Goal: Answer question/provide support: Share knowledge or assist other users

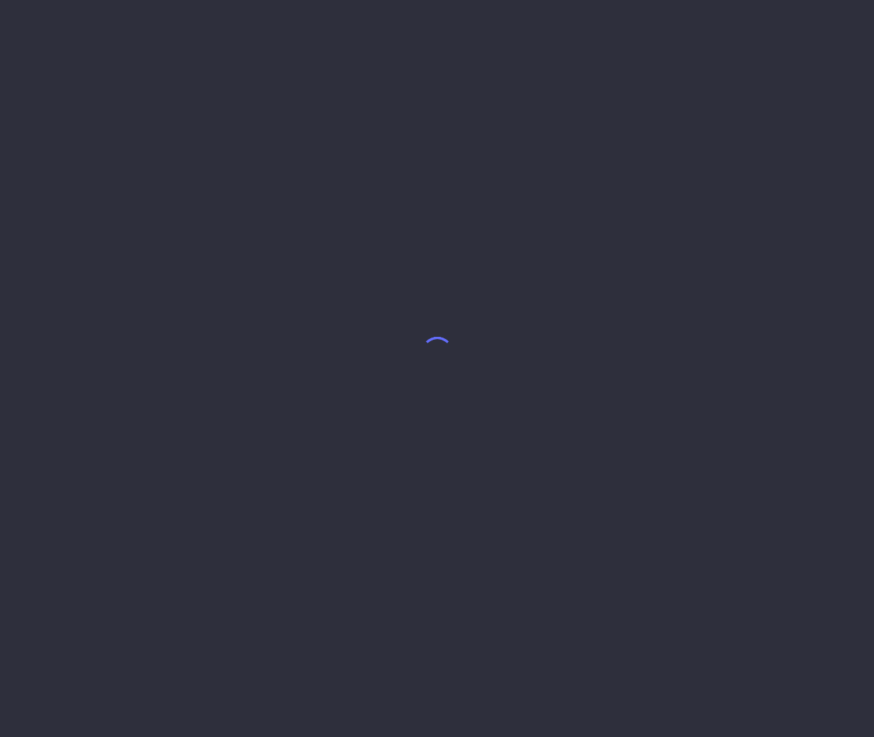
select select "8"
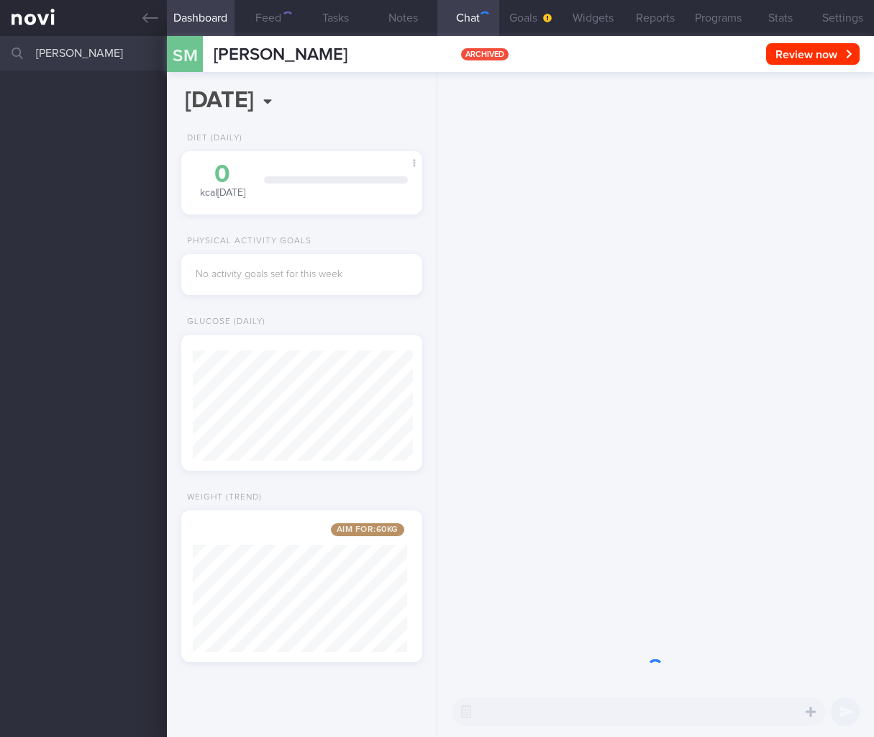
scroll to position [110, 220]
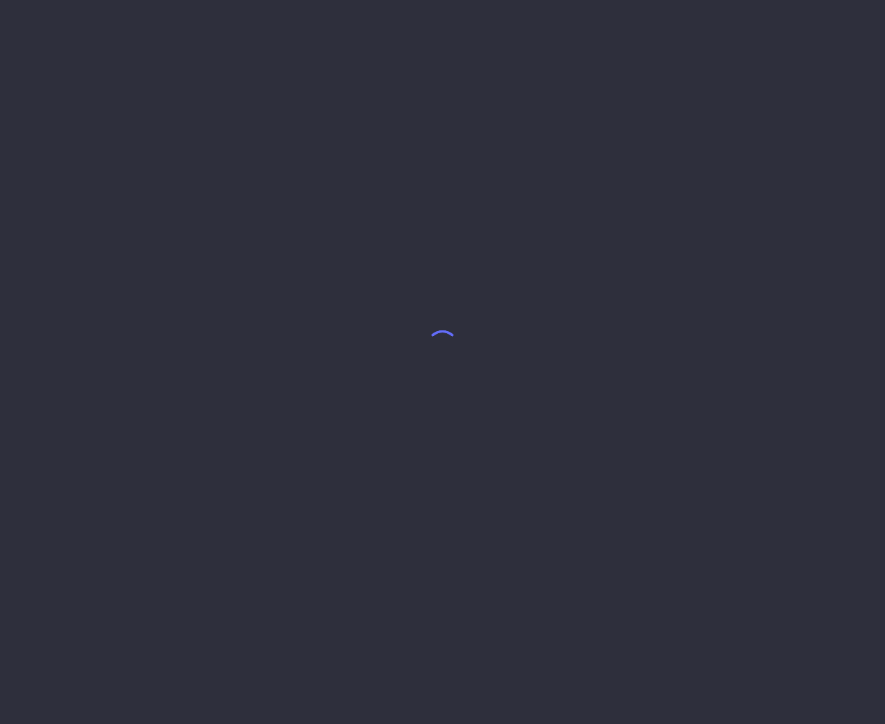
select select "7"
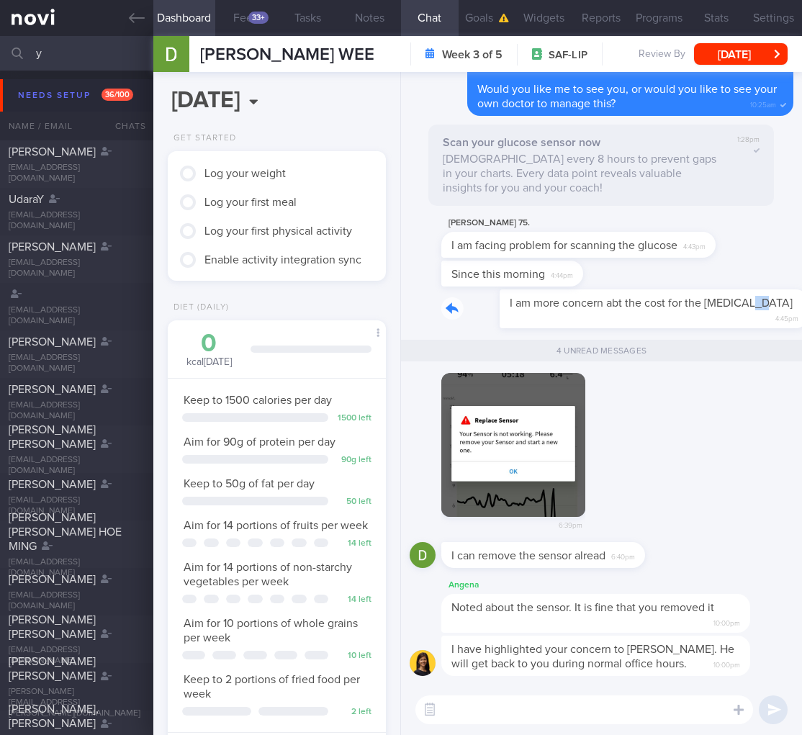
drag, startPoint x: 568, startPoint y: 324, endPoint x: 688, endPoint y: 315, distance: 120.6
click at [688, 315] on div "I am more concern abt the cost for the blood test 4:45pm" at bounding box center [617, 309] width 352 height 40
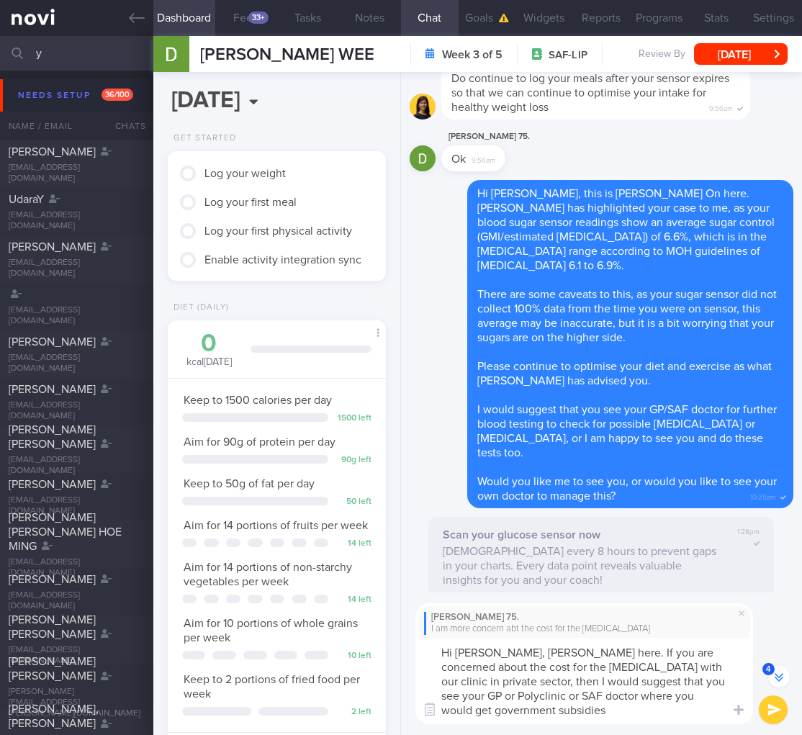
scroll to position [-633, 0]
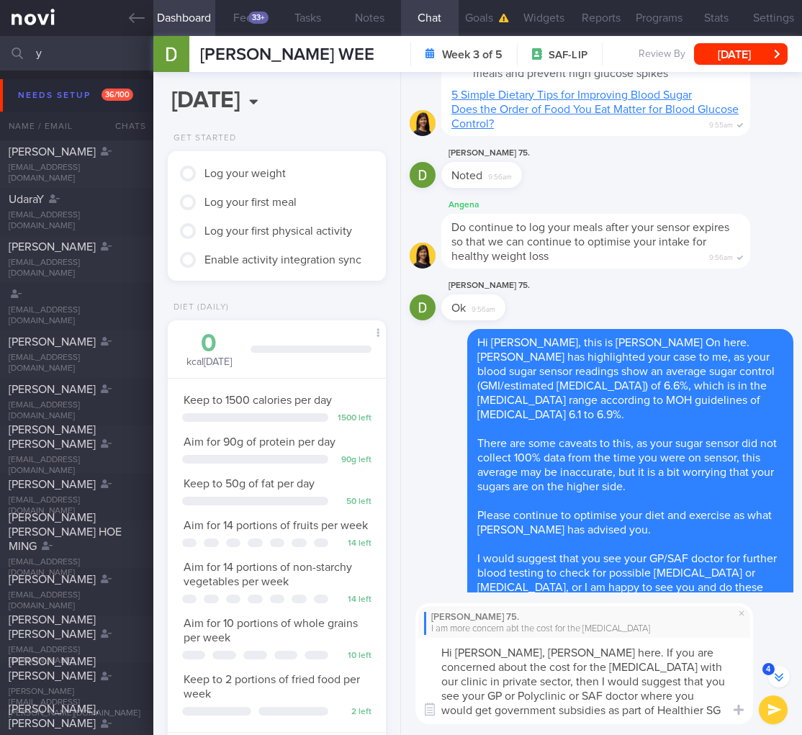
type textarea "Hi Mr Pang, Dr Todd here. If you are concerned about the cost for the blood tes…"
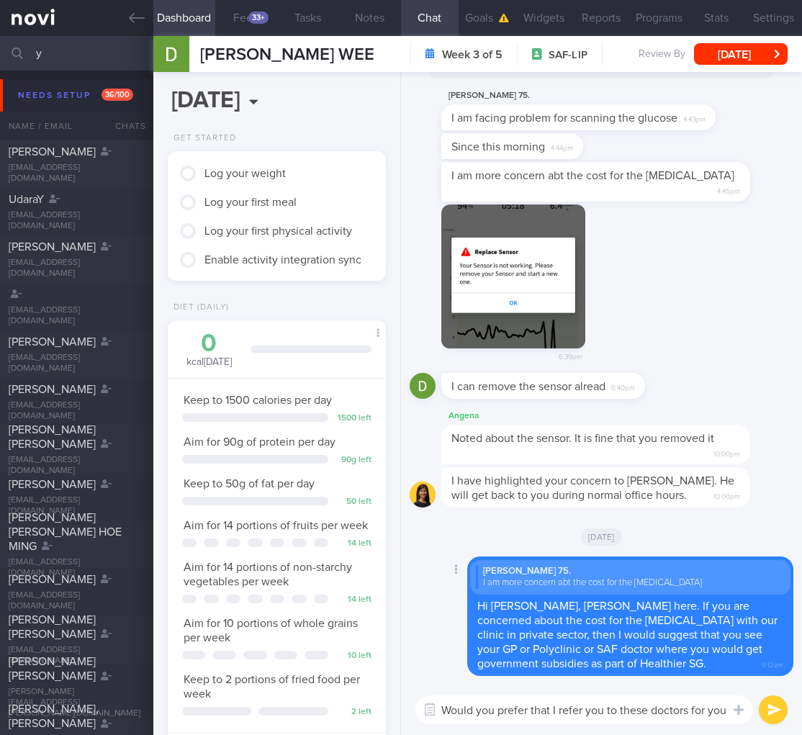
scroll to position [0, 0]
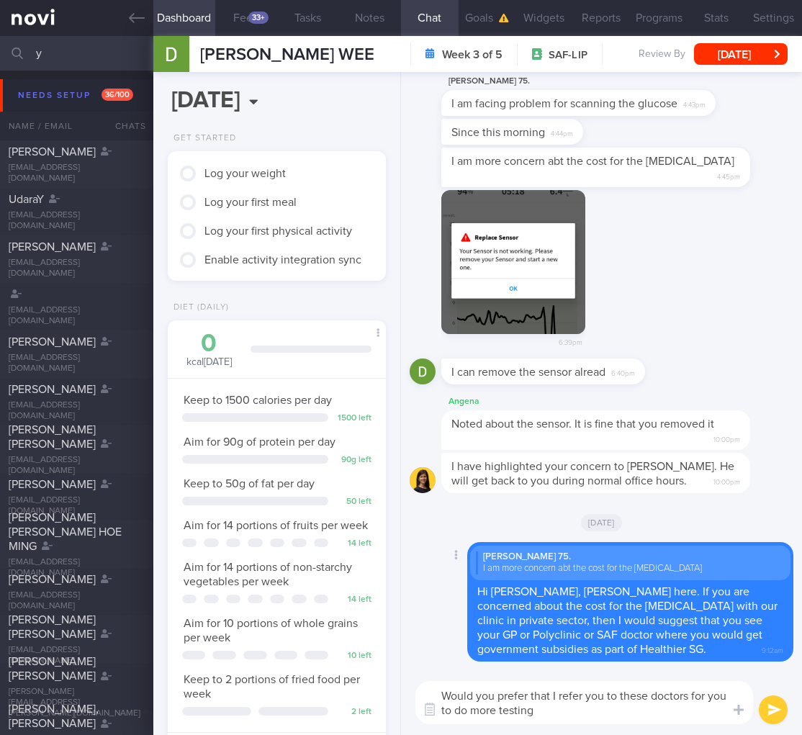
type textarea "Would you prefer that I refer you to these doctors for you to do more testing?"
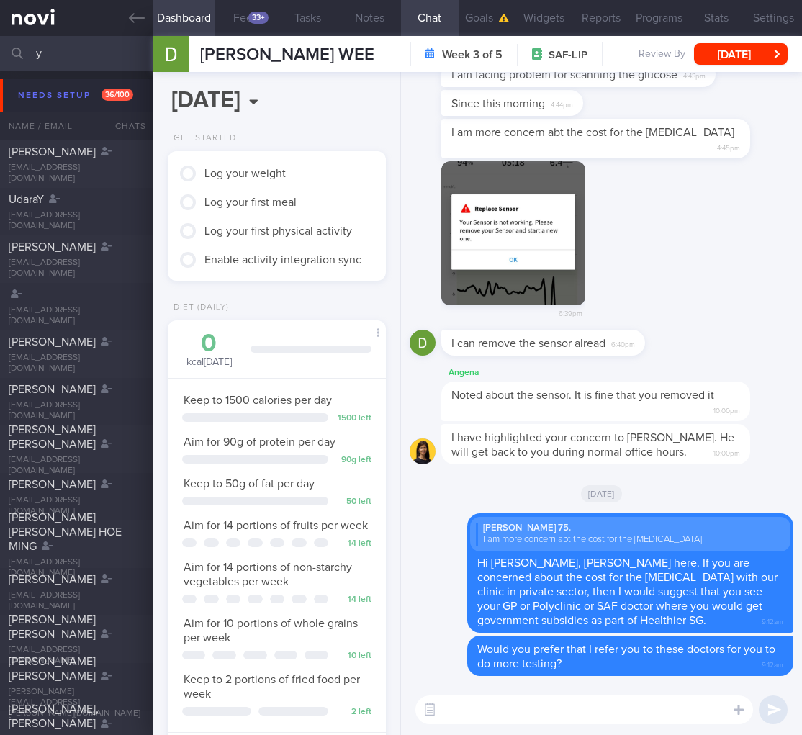
drag, startPoint x: 53, startPoint y: 55, endPoint x: -32, endPoint y: 46, distance: 85.4
click at [0, 46] on html "You are offline! Some functionality will be unavailable Patients New Users Coac…" at bounding box center [401, 367] width 802 height 735
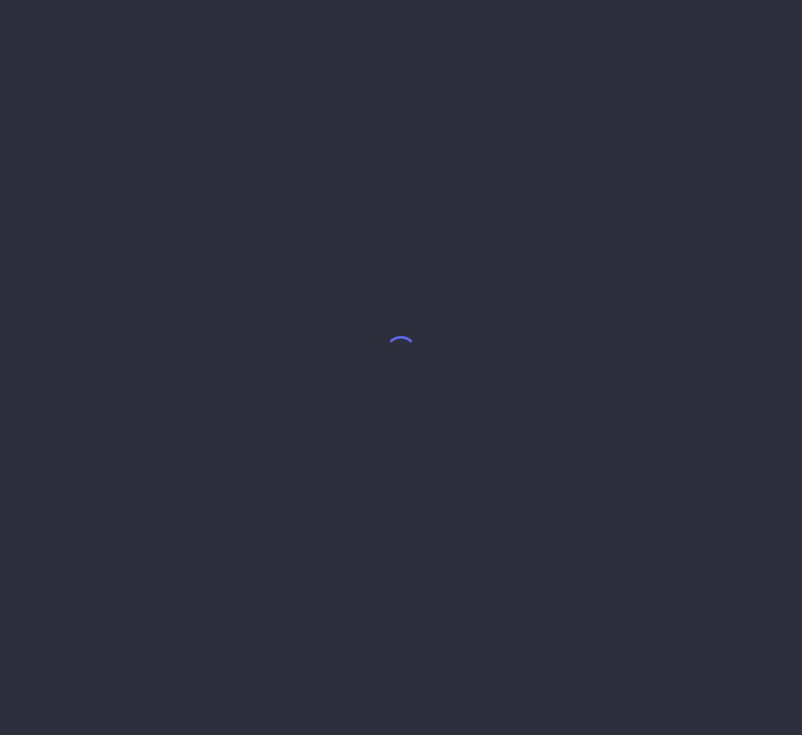
select select "8"
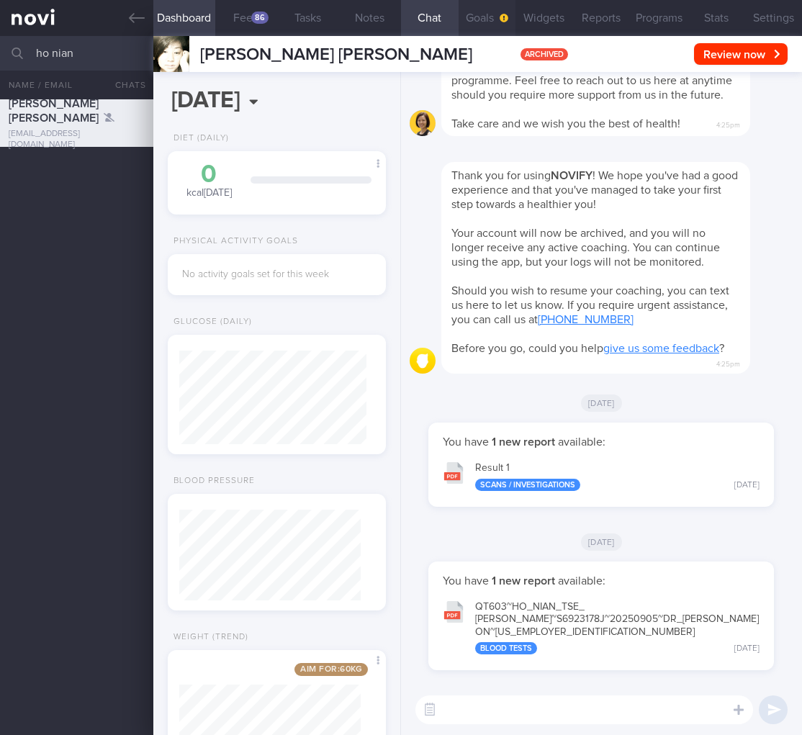
scroll to position [94, 187]
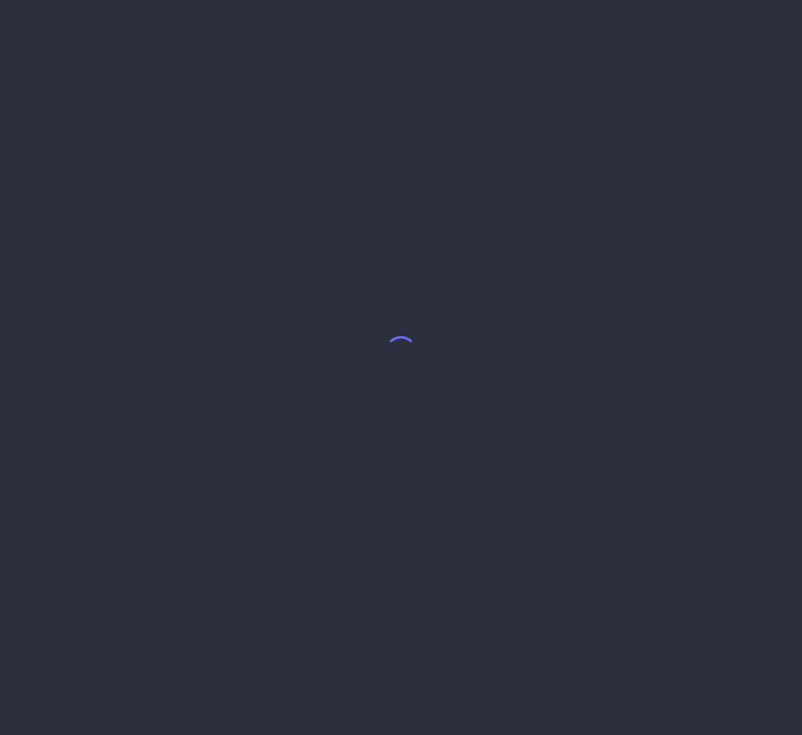
select select "8"
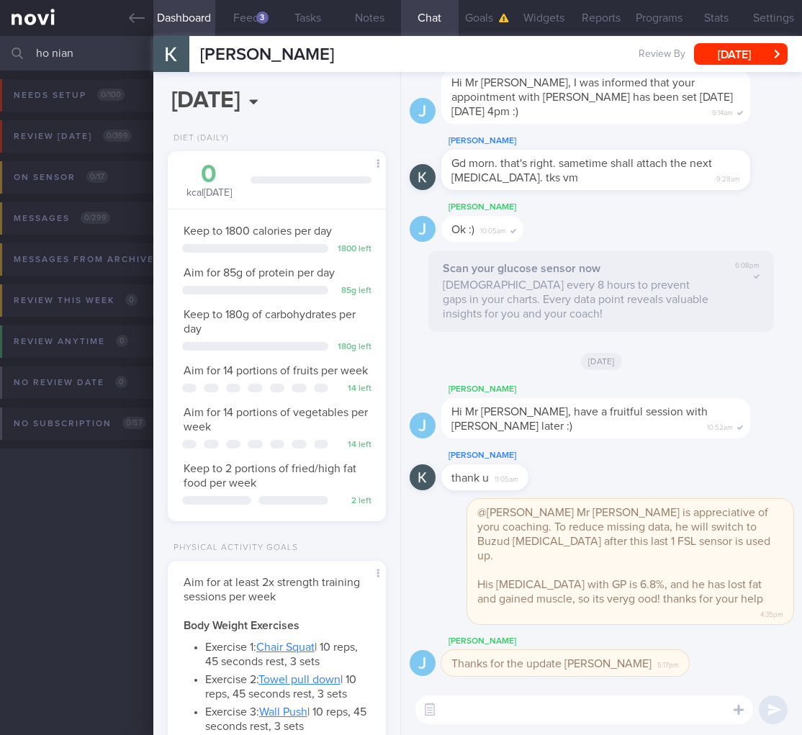
scroll to position [94, 187]
drag, startPoint x: 90, startPoint y: 50, endPoint x: -87, endPoint y: 51, distance: 177.1
click at [0, 51] on html "You are offline! Some functionality will be unavailable Patients New Users Coac…" at bounding box center [401, 367] width 802 height 735
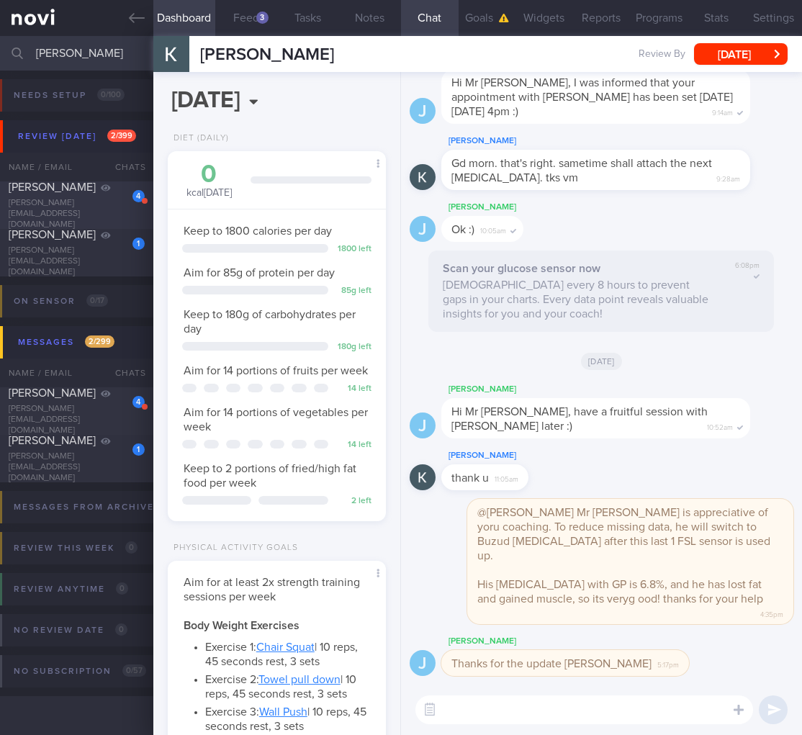
type input "irene ho"
click at [89, 191] on div "Irene Ho" at bounding box center [75, 187] width 132 height 14
select select "5"
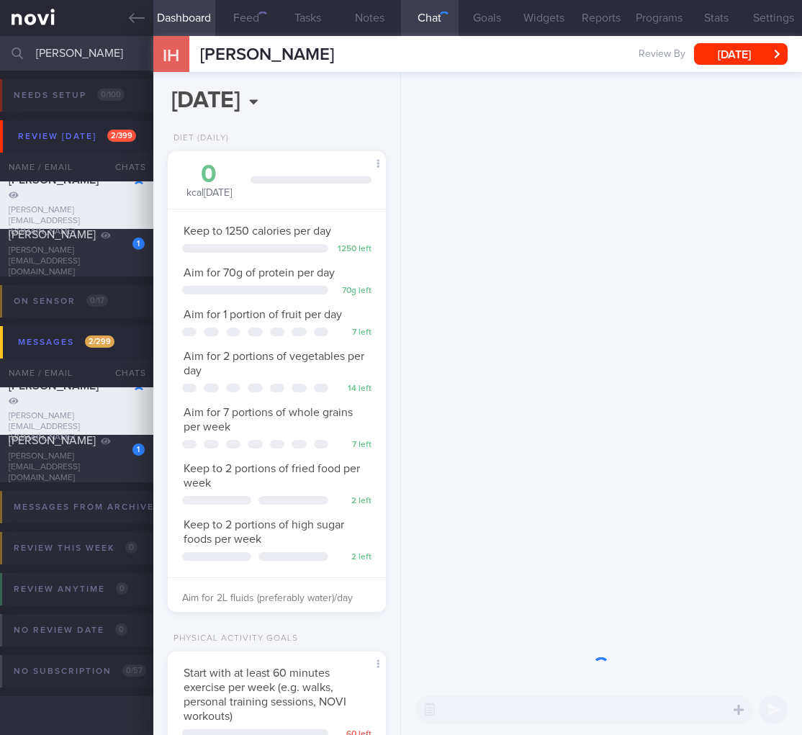
scroll to position [112, 181]
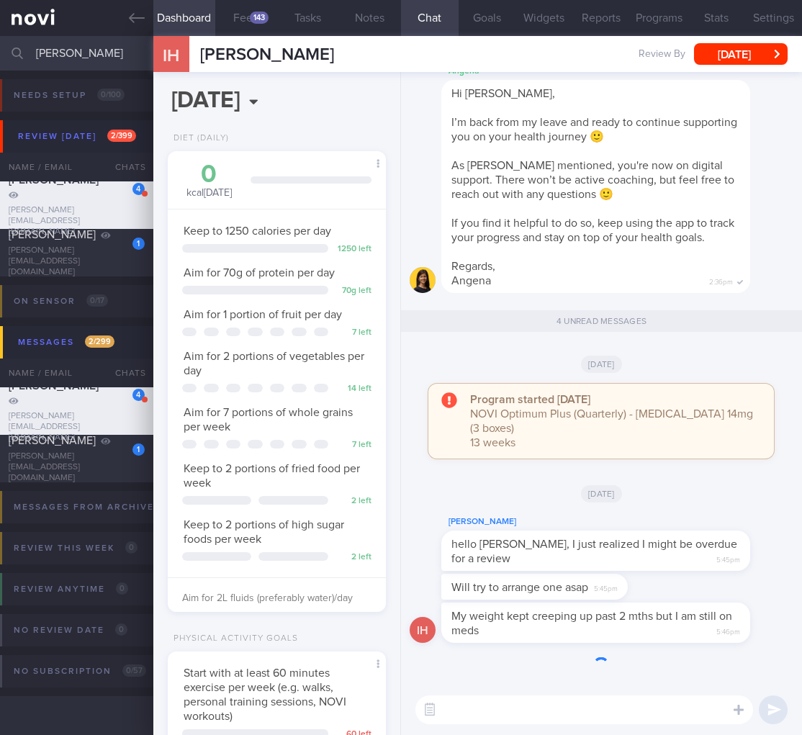
click at [610, 718] on textarea at bounding box center [584, 709] width 338 height 29
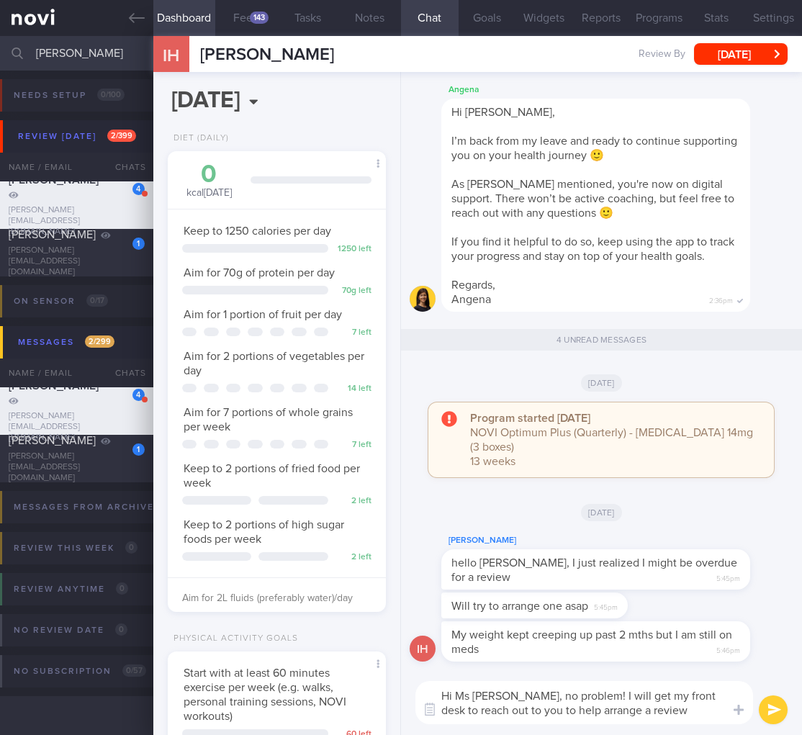
type textarea "Hi Ms Irene, no problem! I will get my front desk to reach out to you to help a…"
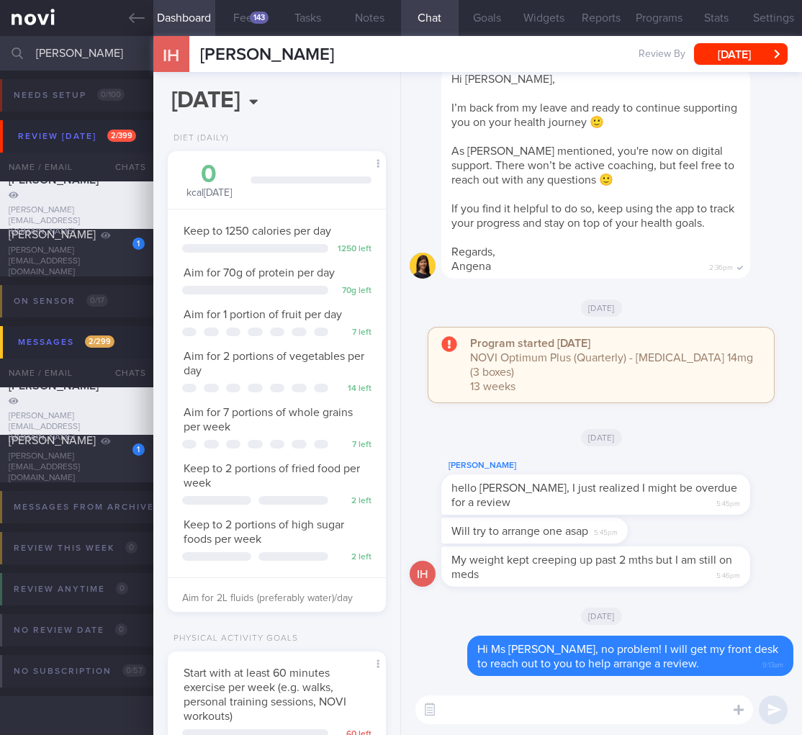
drag, startPoint x: 86, startPoint y: 52, endPoint x: -78, endPoint y: 45, distance: 163.5
click at [0, 45] on html "You are offline! Some functionality will be unavailable Patients New Users Coac…" at bounding box center [401, 367] width 802 height 735
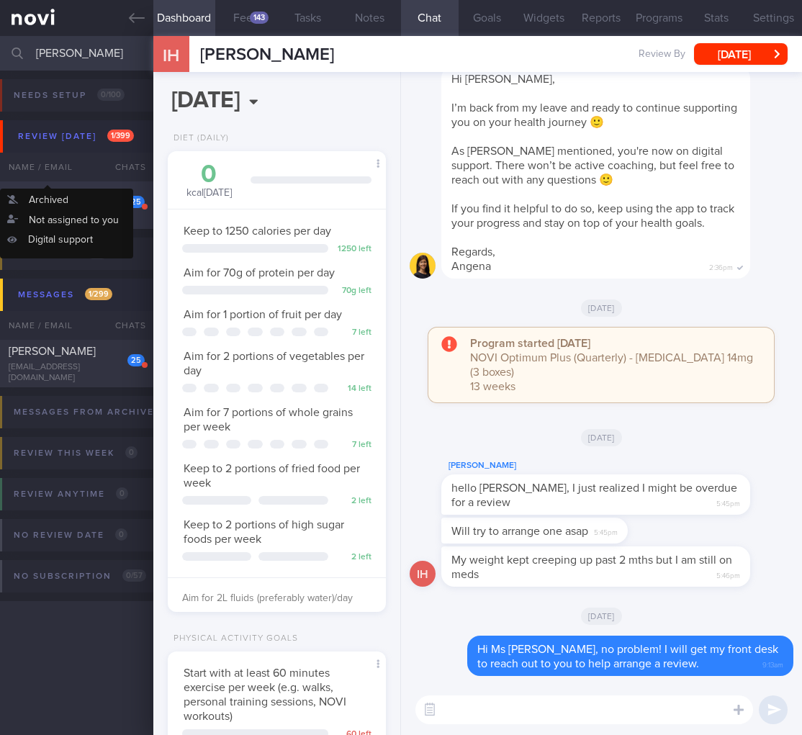
type input "therasa"
drag, startPoint x: 57, startPoint y: 204, endPoint x: 408, endPoint y: 137, distance: 357.7
click at [57, 204] on div "25 Therasa Lee therasalee2021@gmail.com" at bounding box center [76, 206] width 153 height 40
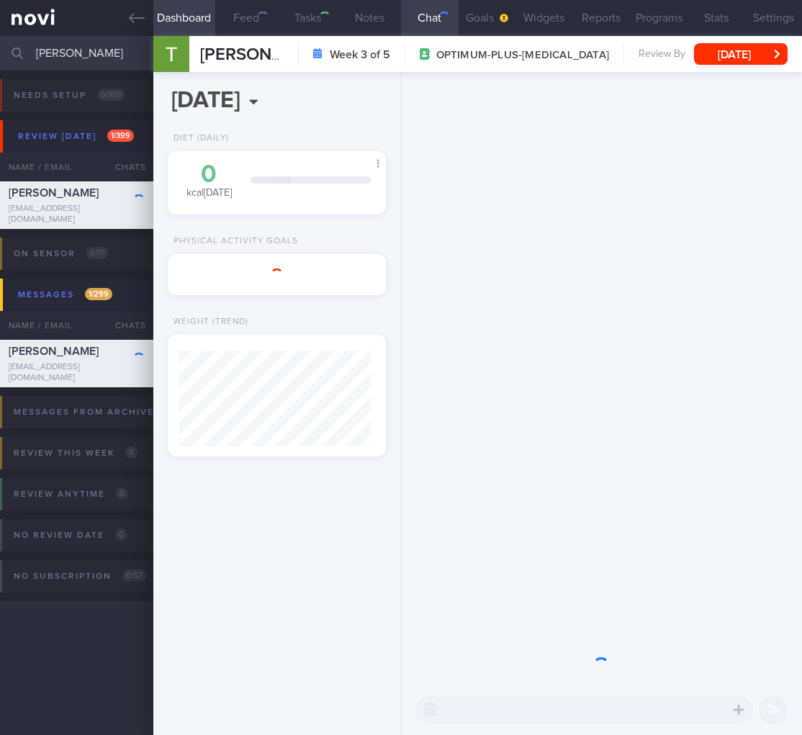
scroll to position [96, 192]
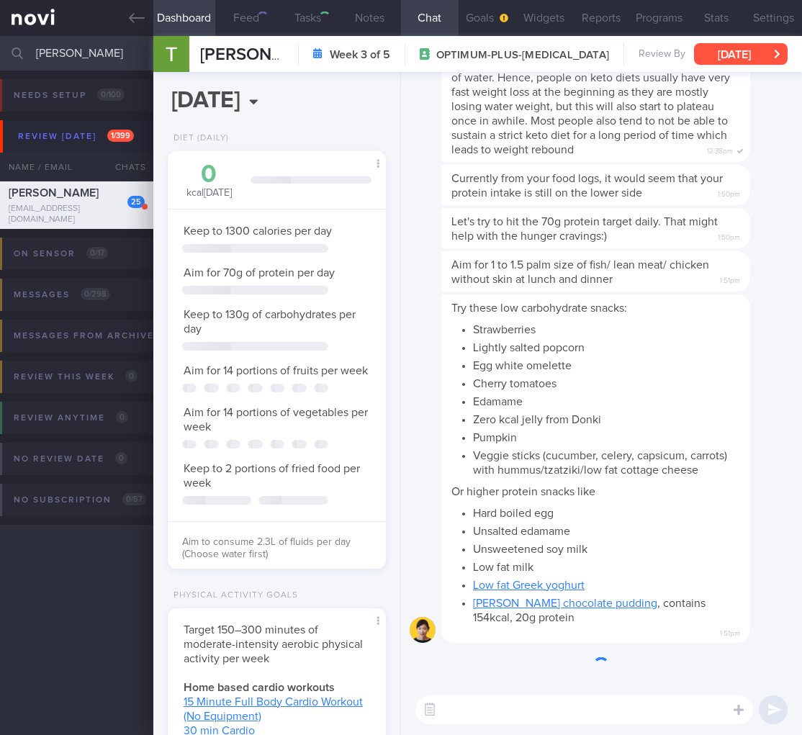
click at [730, 58] on button "Sat, 30 Aug" at bounding box center [741, 54] width 94 height 22
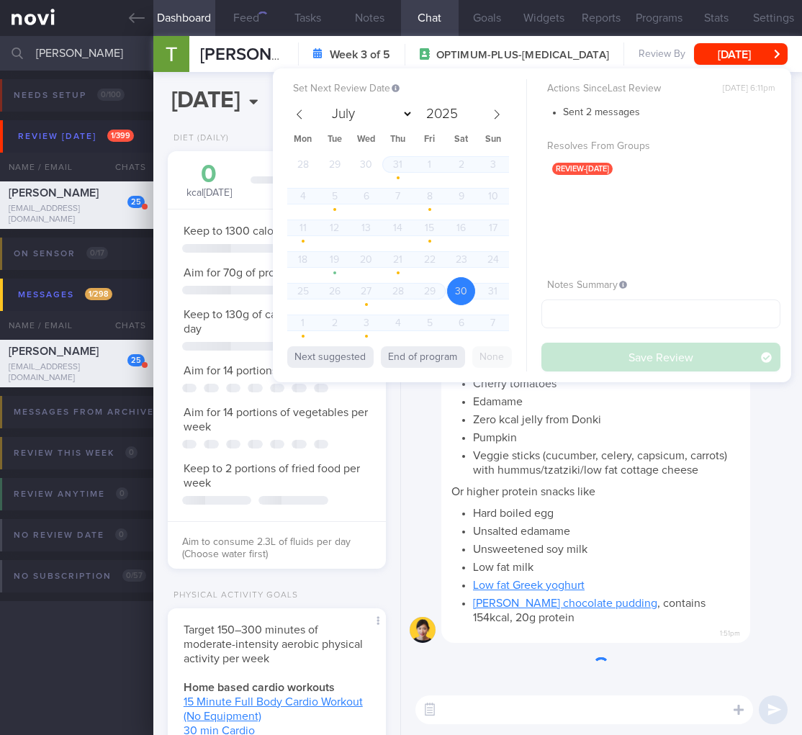
scroll to position [112, 181]
click at [494, 108] on span at bounding box center [496, 114] width 24 height 24
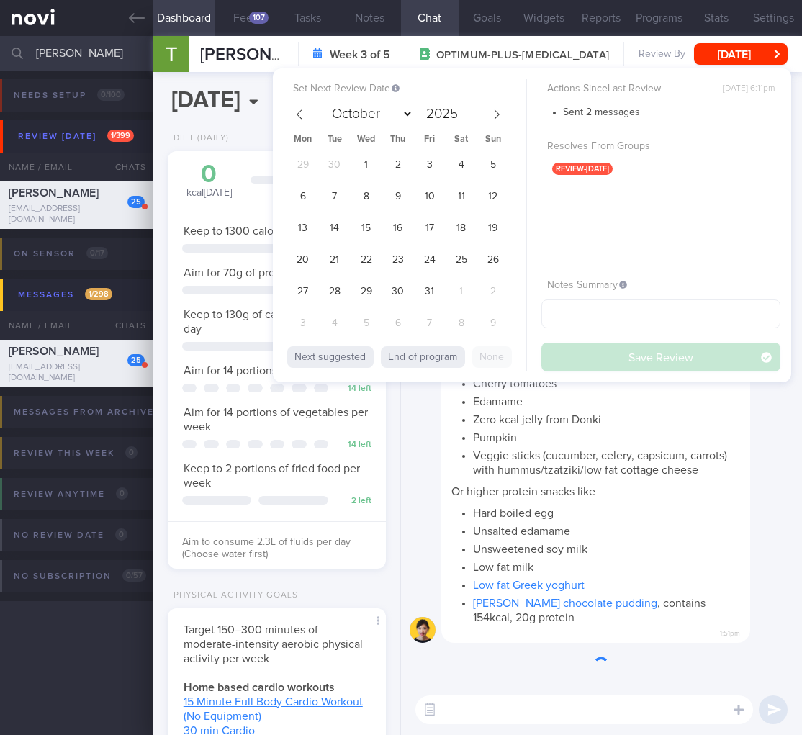
click at [274, 109] on div "Set Next Review Date 30 Aug 2025 July August September October November Decembe…" at bounding box center [532, 225] width 518 height 314
click at [307, 109] on span at bounding box center [299, 114] width 24 height 24
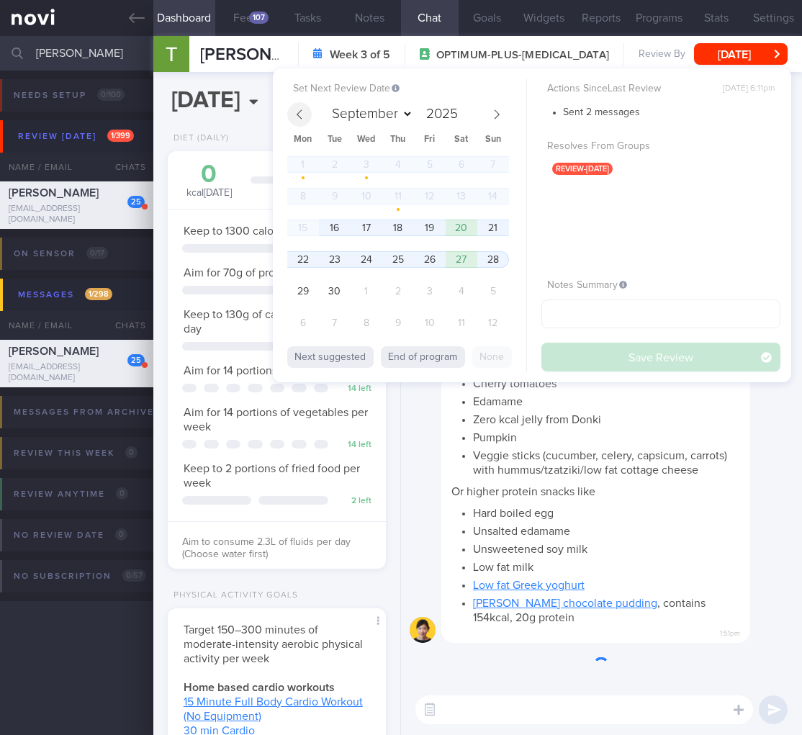
click at [304, 112] on icon at bounding box center [299, 114] width 10 height 10
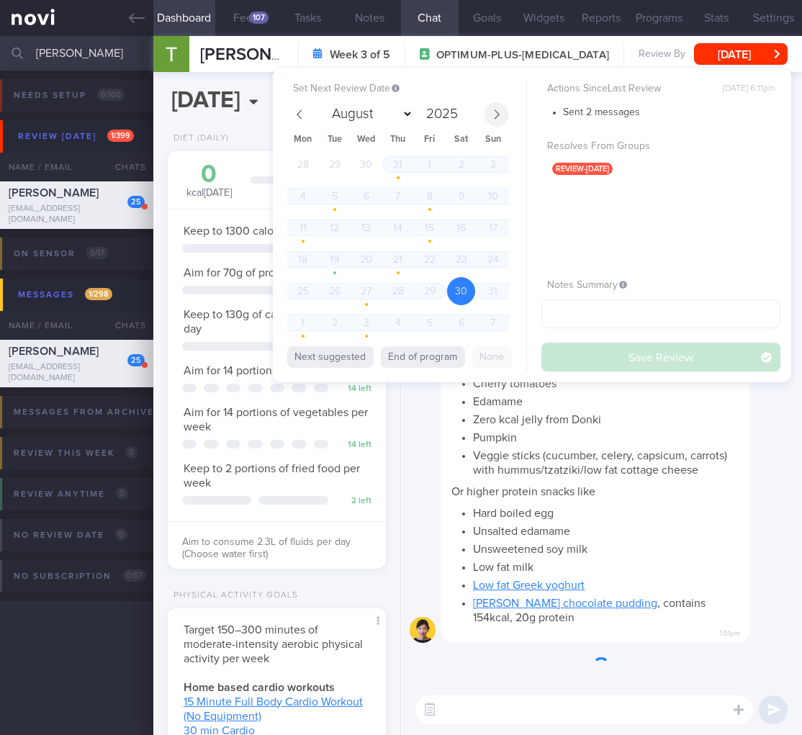
click at [495, 113] on icon at bounding box center [497, 114] width 10 height 10
select select "8"
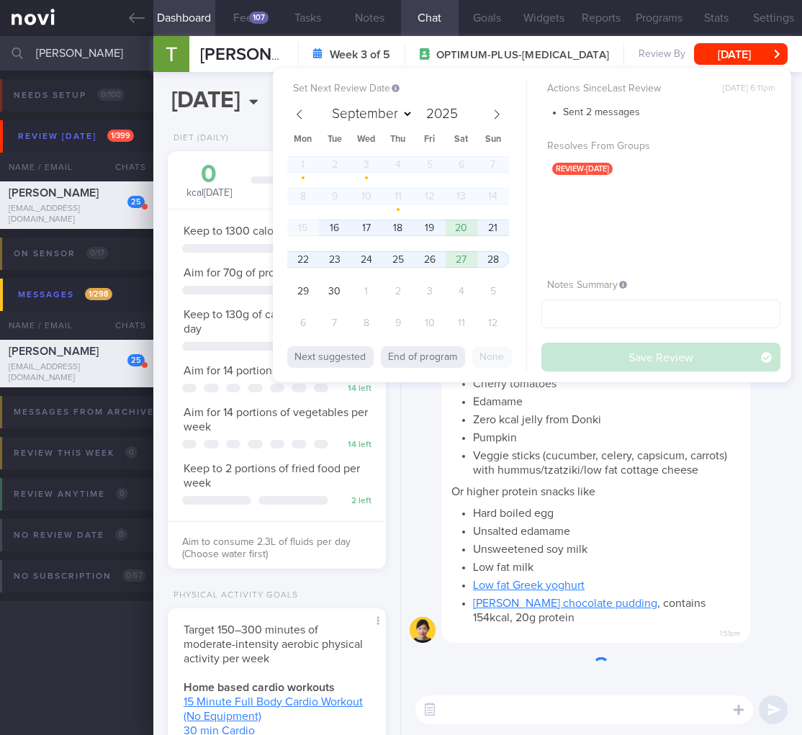
click at [345, 226] on span "16" at bounding box center [334, 228] width 28 height 28
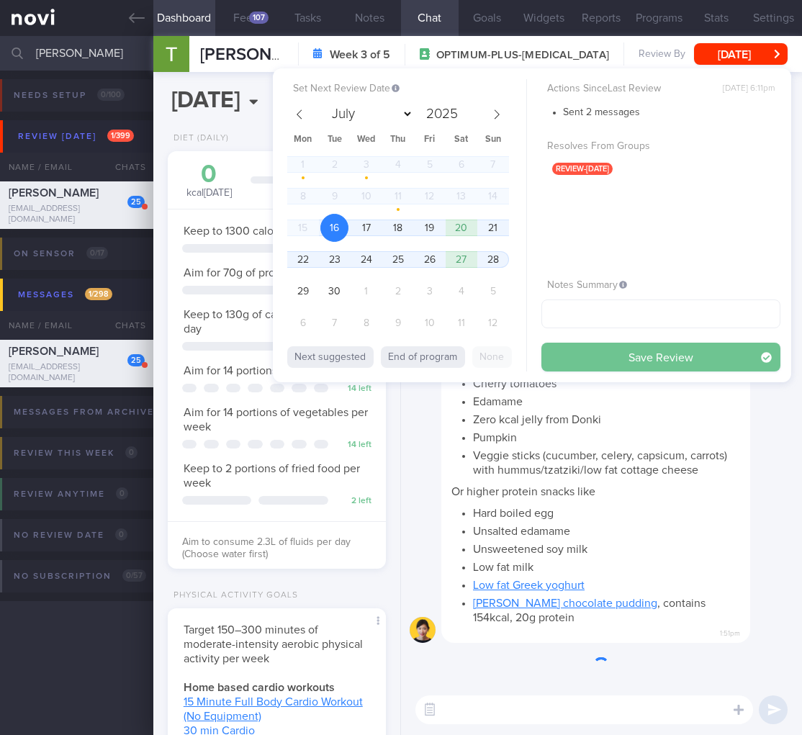
click at [648, 349] on button "Save Review" at bounding box center [660, 357] width 239 height 29
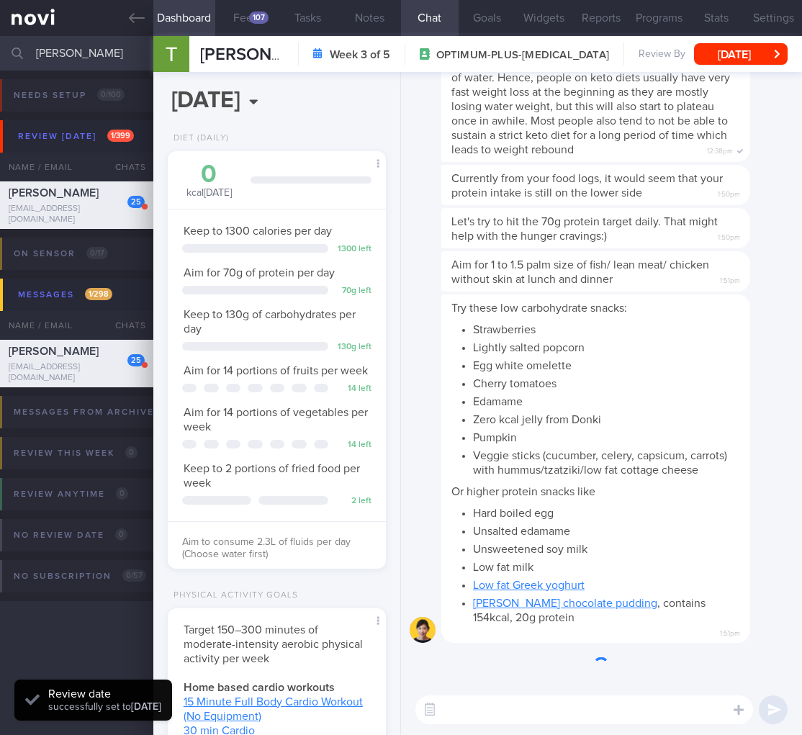
drag, startPoint x: 742, startPoint y: 556, endPoint x: 725, endPoint y: 516, distance: 43.6
click at [743, 554] on div "Try these low carbohydrate snacks: Strawberries Lightly salted popcorn Egg whit…" at bounding box center [617, 468] width 352 height 349
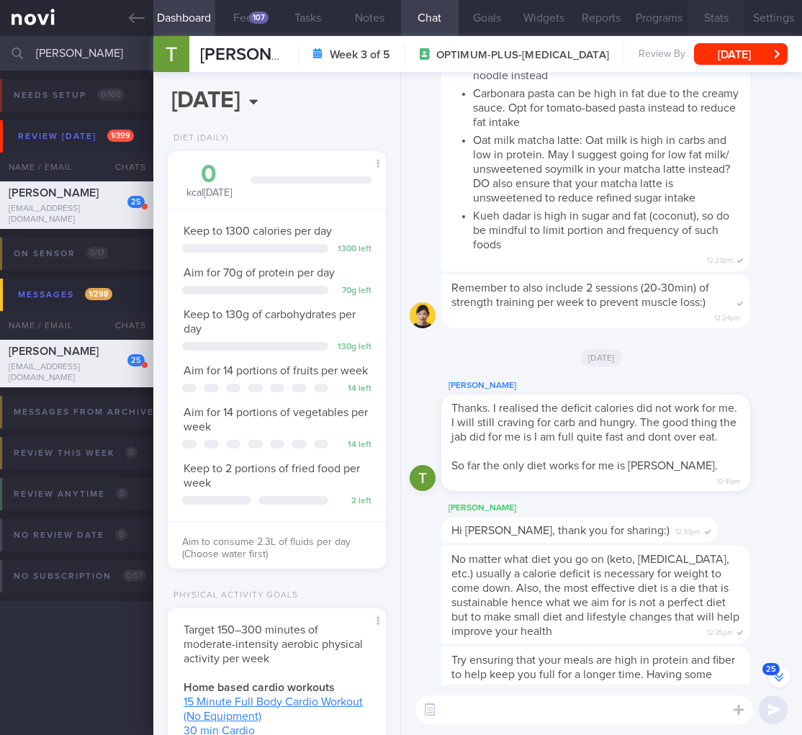
scroll to position [-760, 0]
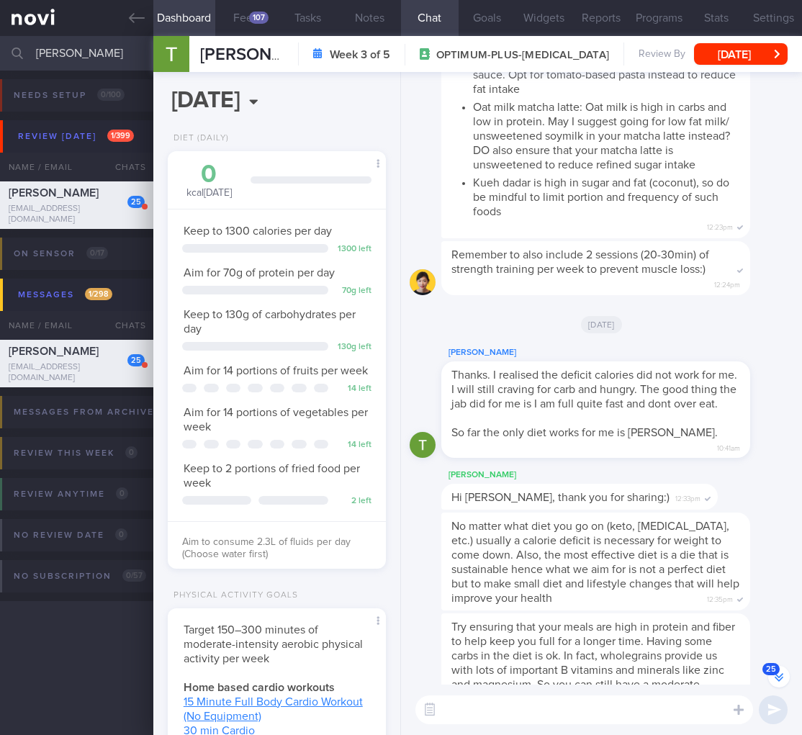
drag, startPoint x: 120, startPoint y: 48, endPoint x: -18, endPoint y: 45, distance: 138.2
click at [0, 45] on html "You are offline! Some functionality will be unavailable Patients New Users Coac…" at bounding box center [401, 367] width 802 height 735
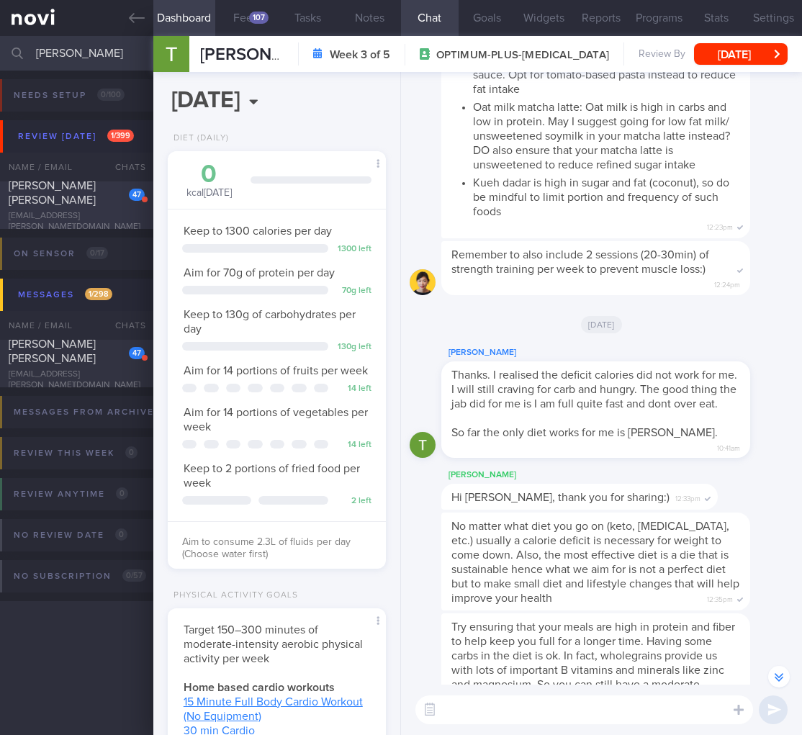
type input "don marco"
click at [91, 189] on span "Don Marco Angelo Francis" at bounding box center [52, 193] width 87 height 26
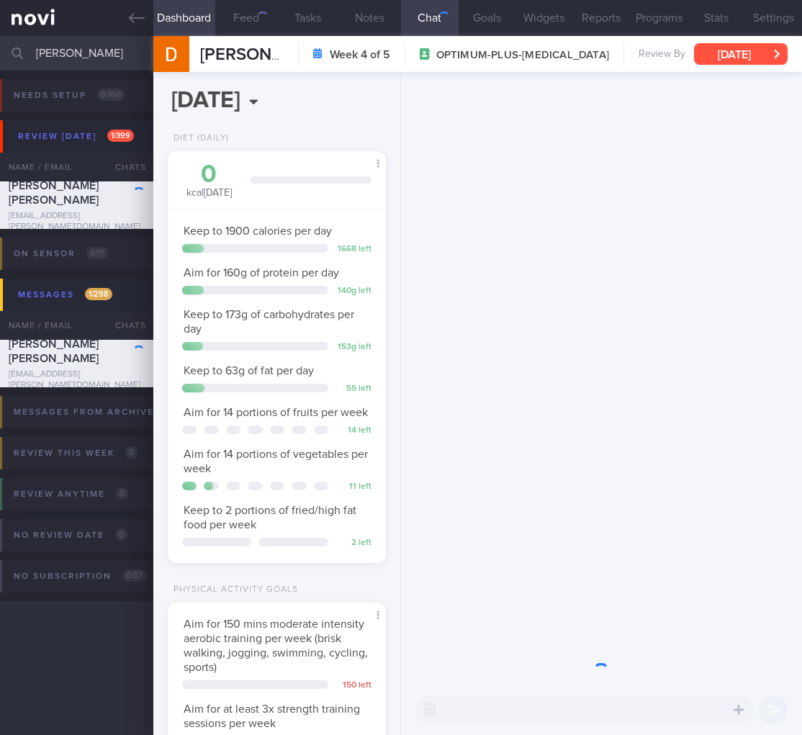
click at [728, 53] on button "Sun, 24 Aug" at bounding box center [741, 54] width 94 height 22
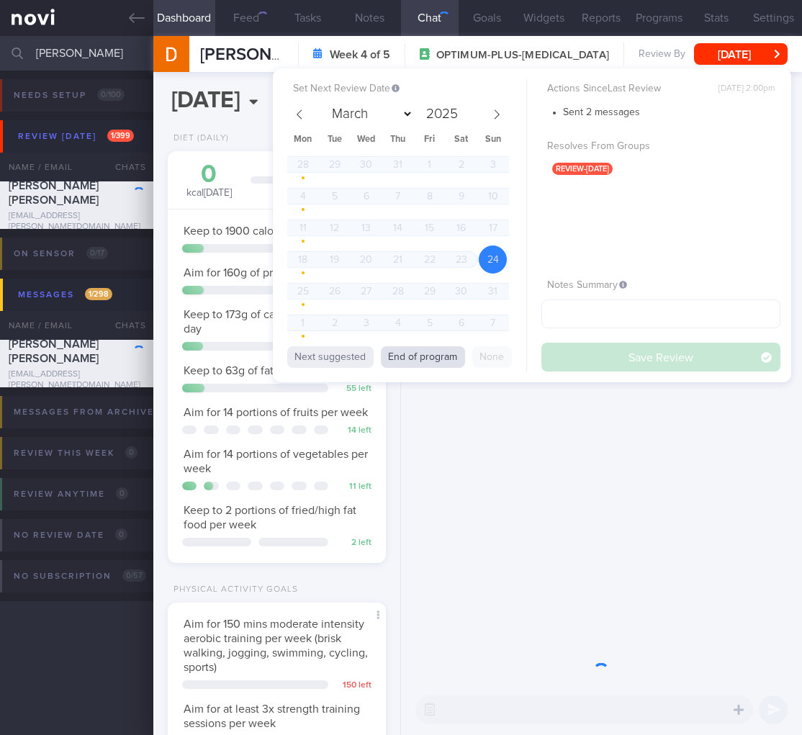
click at [400, 358] on button "End of program" at bounding box center [423, 357] width 84 height 22
select select "8"
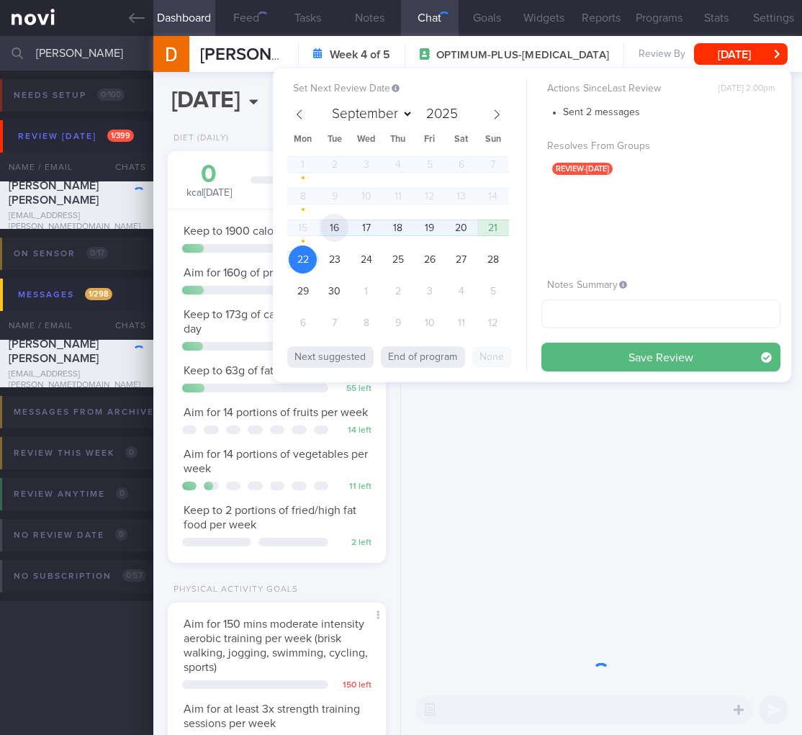
click at [342, 221] on span "16" at bounding box center [334, 228] width 28 height 28
click at [631, 378] on div "Set Next Review Date 16 Sep 2025 March April May June July August September Oct…" at bounding box center [532, 225] width 518 height 314
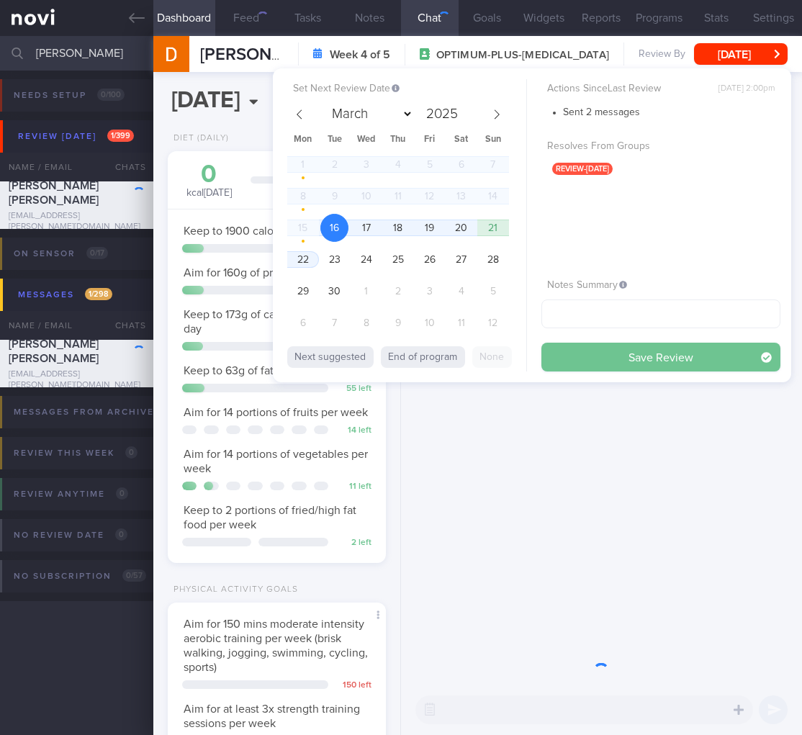
click at [638, 362] on button "Save Review" at bounding box center [660, 357] width 239 height 29
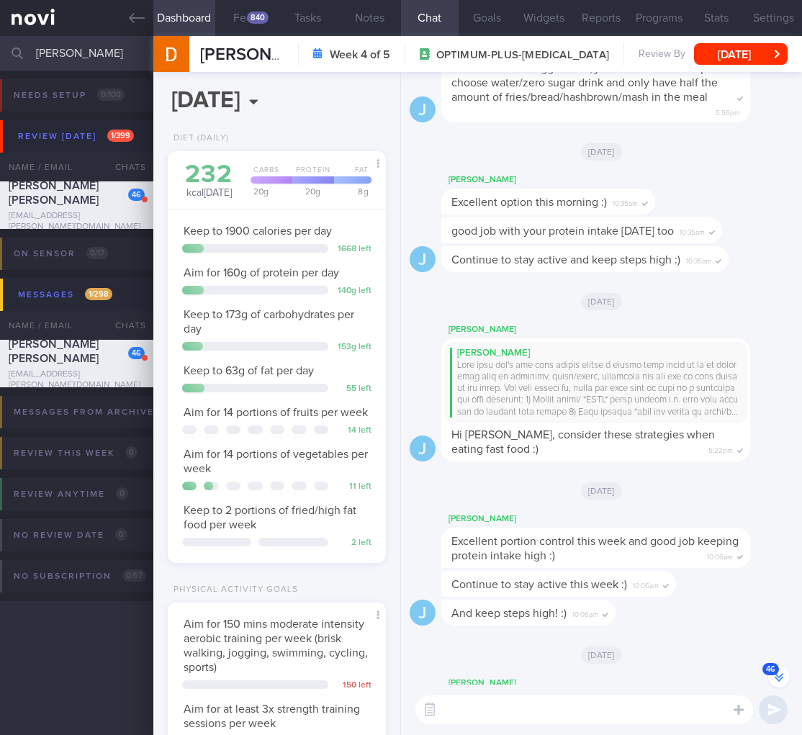
scroll to position [-3250, 0]
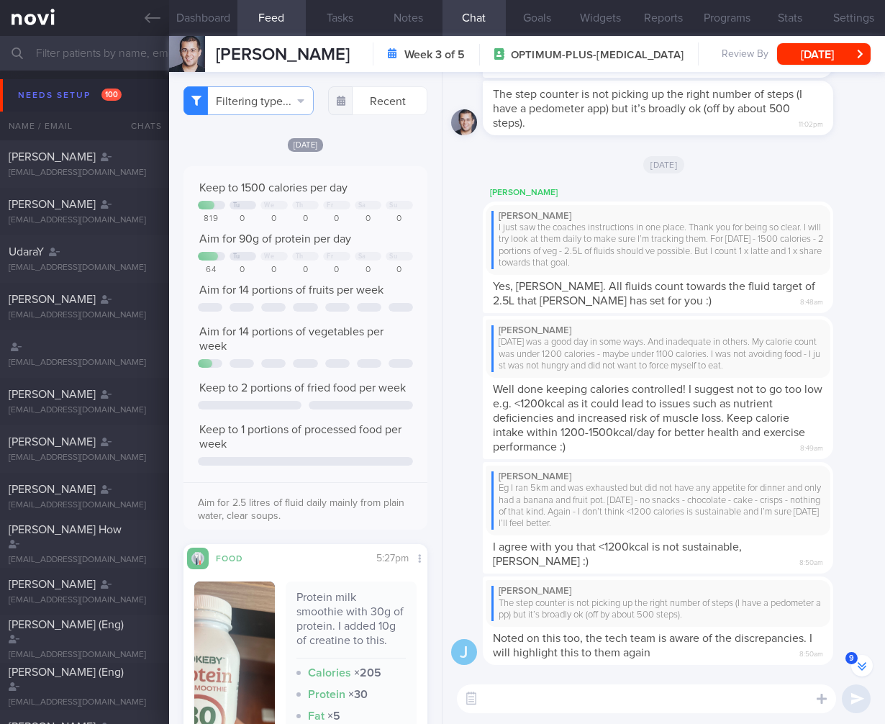
select select "7"
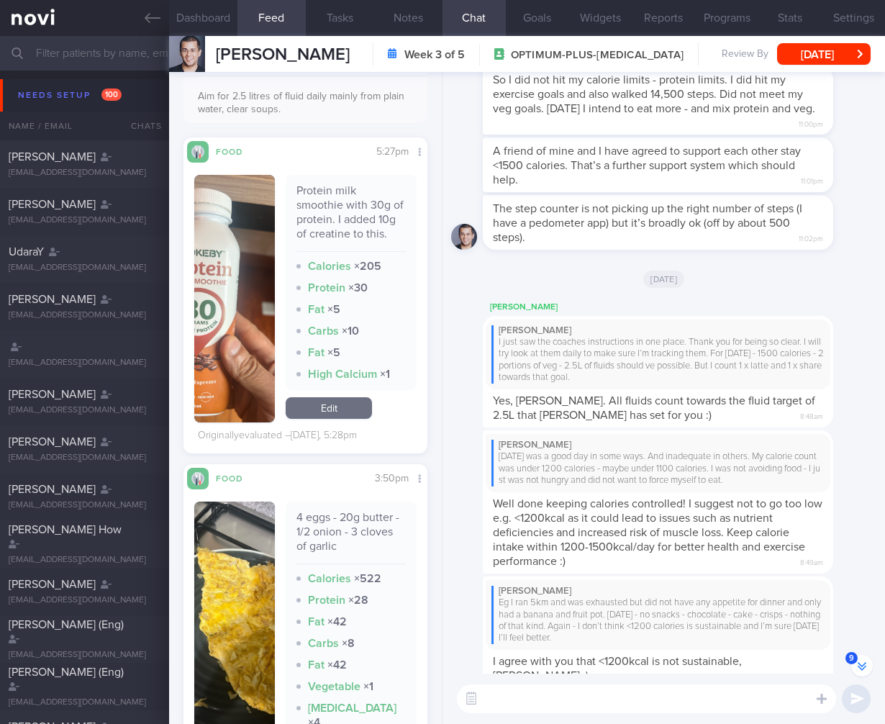
scroll to position [473, 0]
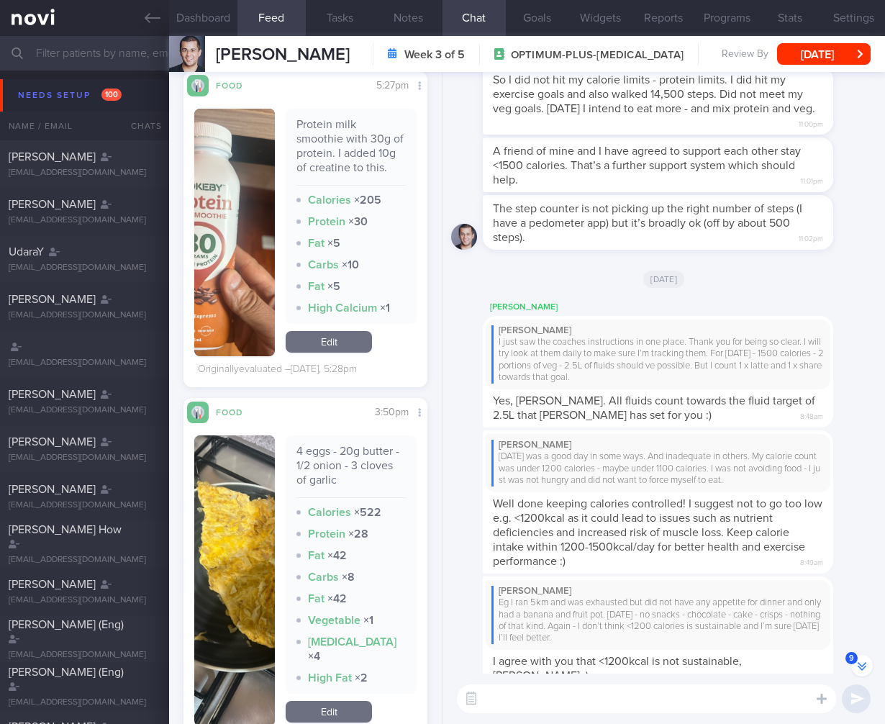
click at [241, 562] on img "button" at bounding box center [234, 580] width 81 height 291
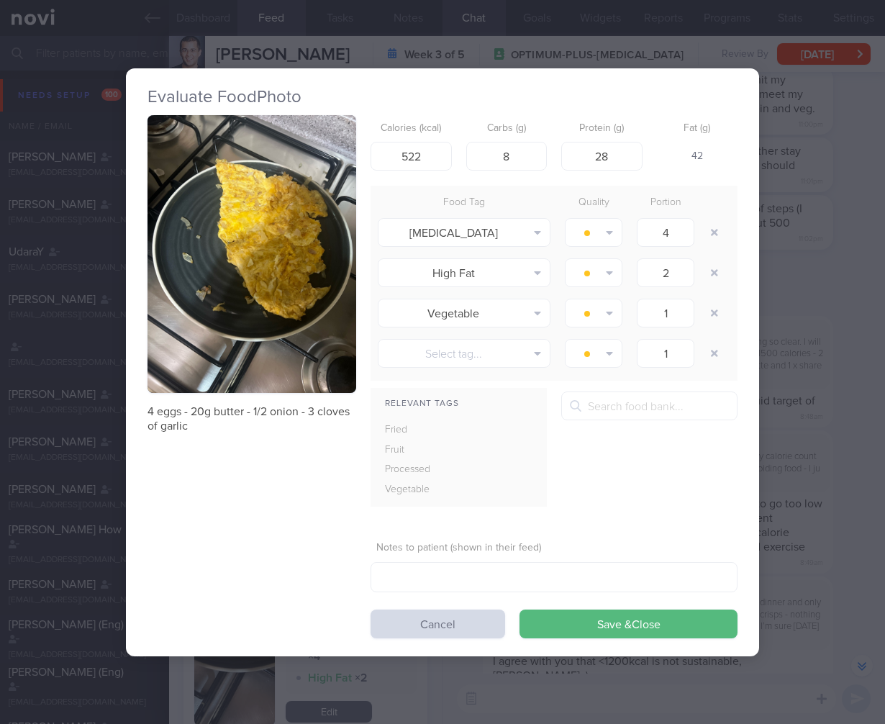
click at [792, 412] on div "Evaluate Food Photo 4 eggs - 20g butter - 1/2 onion - 3 cloves of garlic Calori…" at bounding box center [442, 362] width 885 height 724
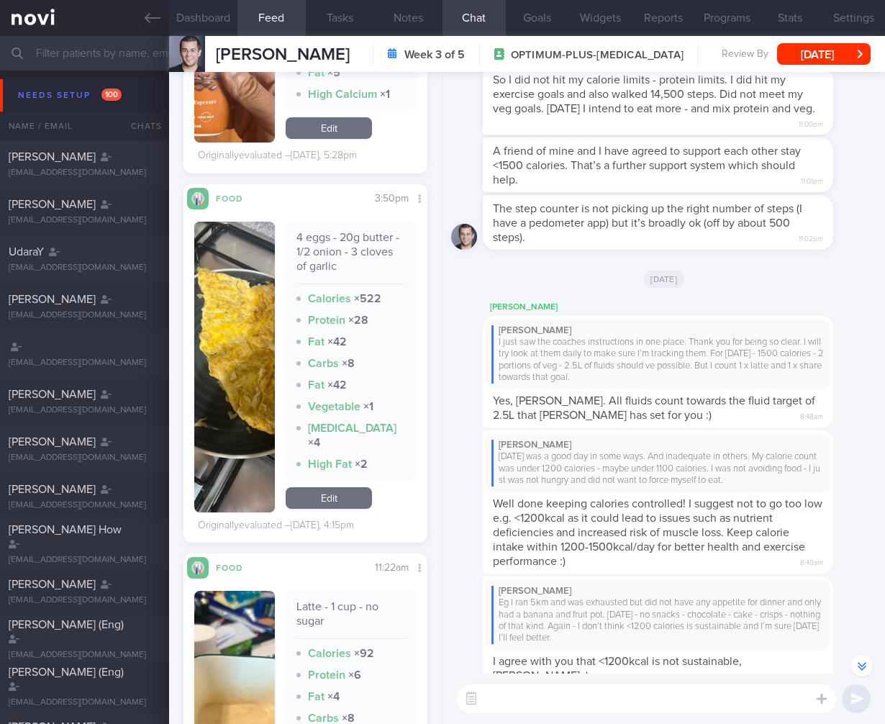
scroll to position [962, 0]
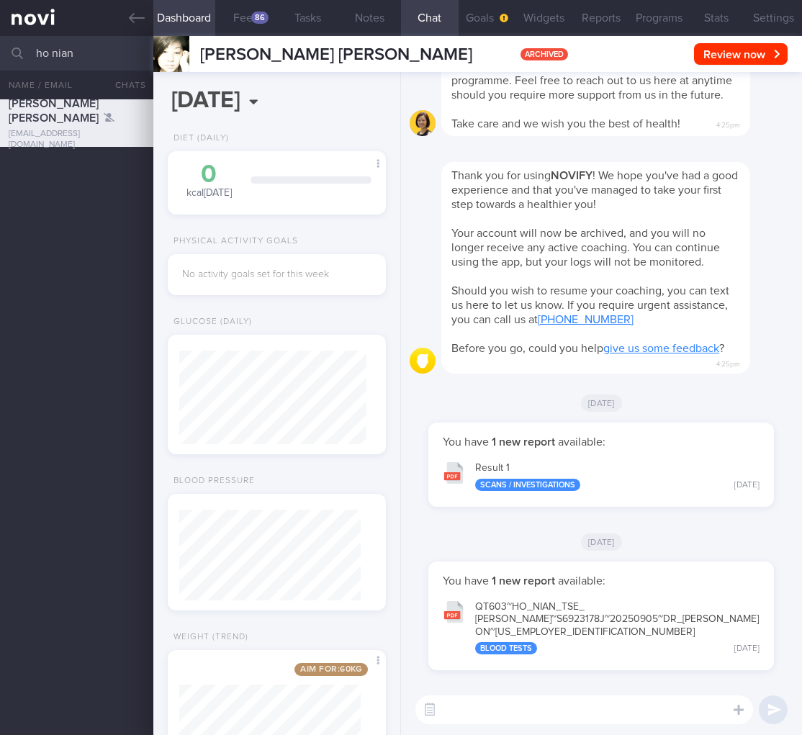
select select "8"
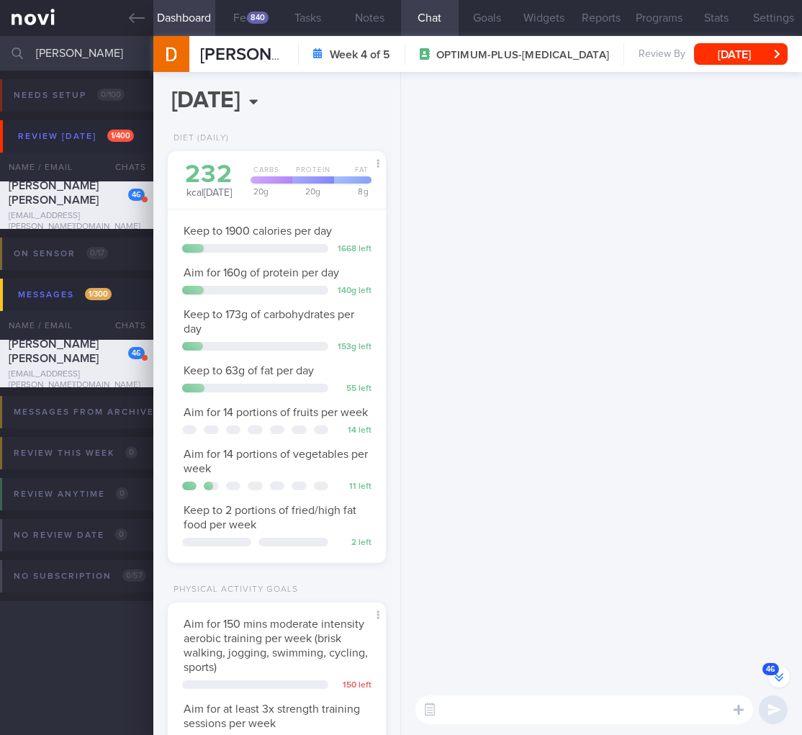
select select "8"
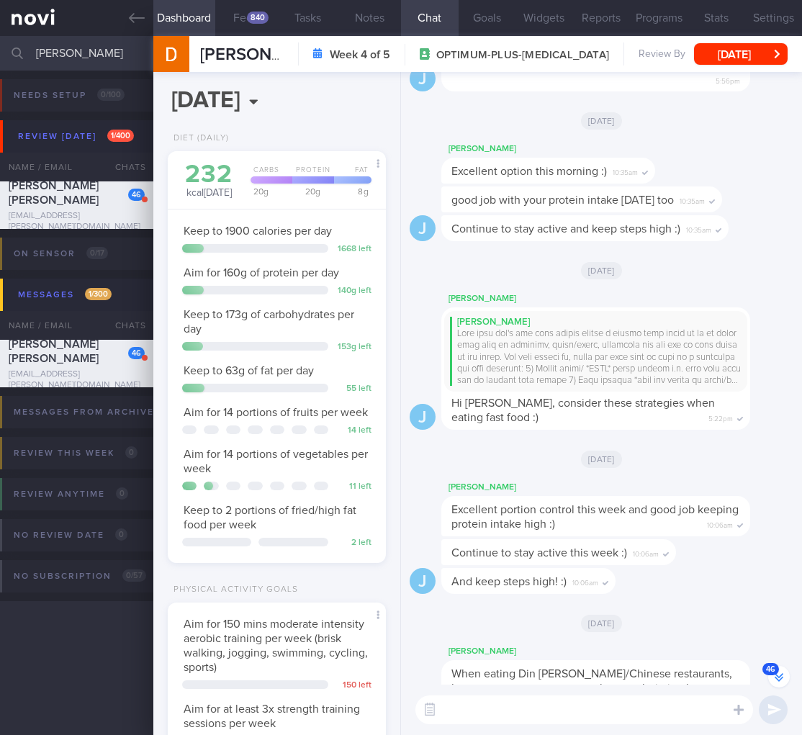
click at [0, 52] on html "You are offline! Some functionality will be unavailable Patients New Users Coac…" at bounding box center [401, 367] width 802 height 735
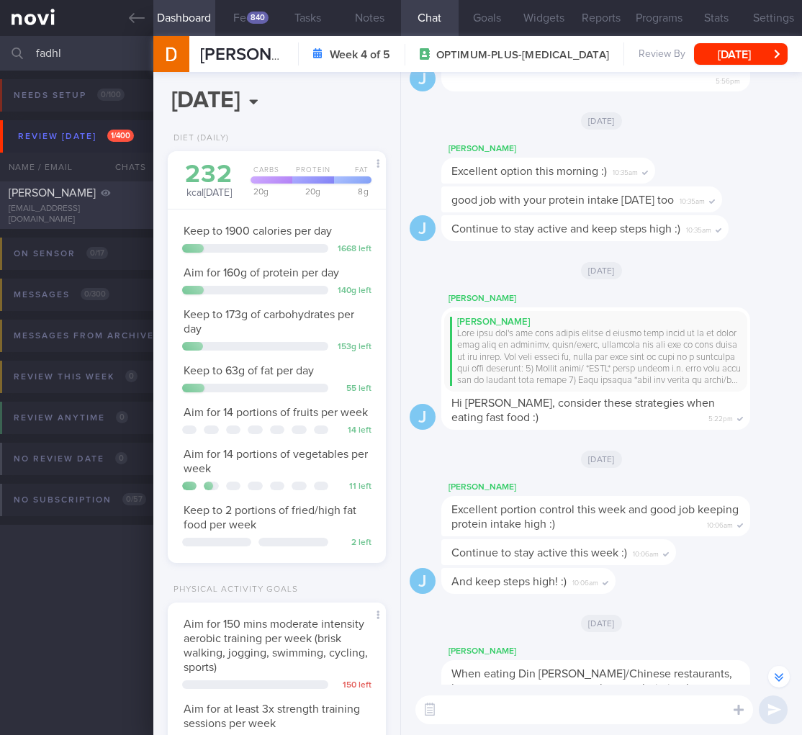
type input "fadhl"
click at [38, 200] on div "Fadhlina Binte Idris" at bounding box center [75, 193] width 132 height 14
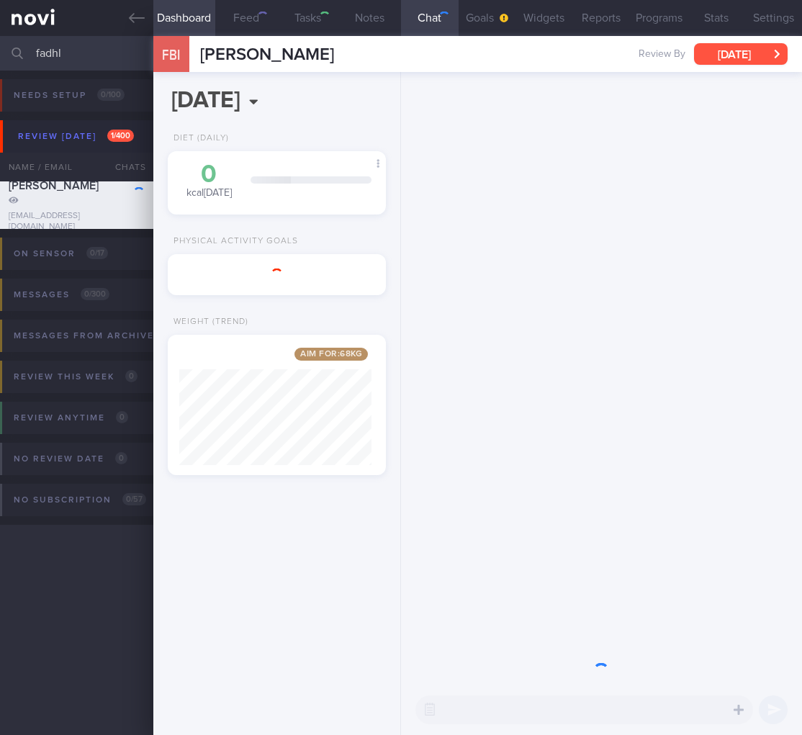
click at [760, 56] on button "Mon, 15 Sep" at bounding box center [741, 54] width 94 height 22
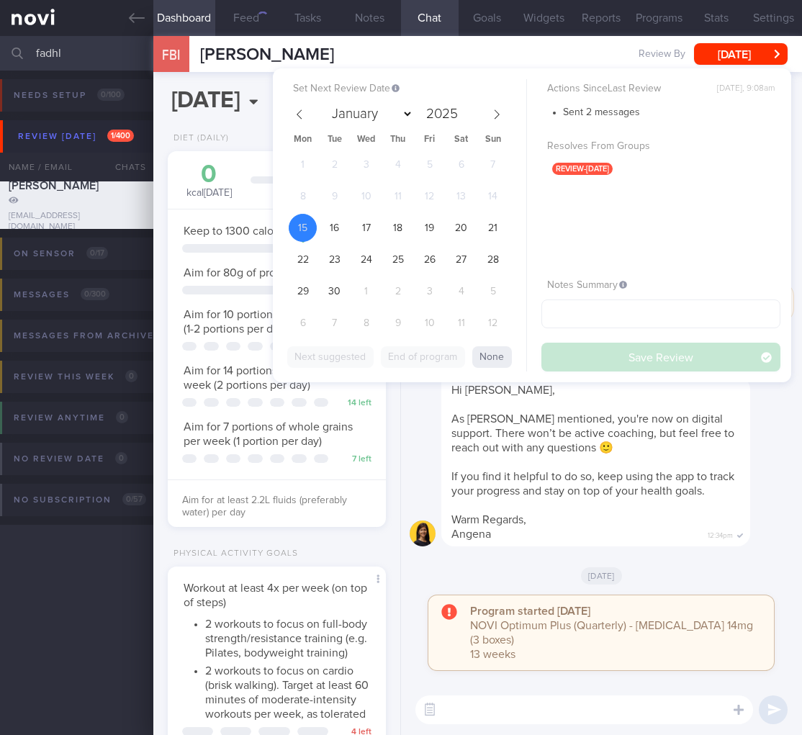
scroll to position [719630, 719559]
click at [334, 230] on span "16" at bounding box center [334, 228] width 28 height 28
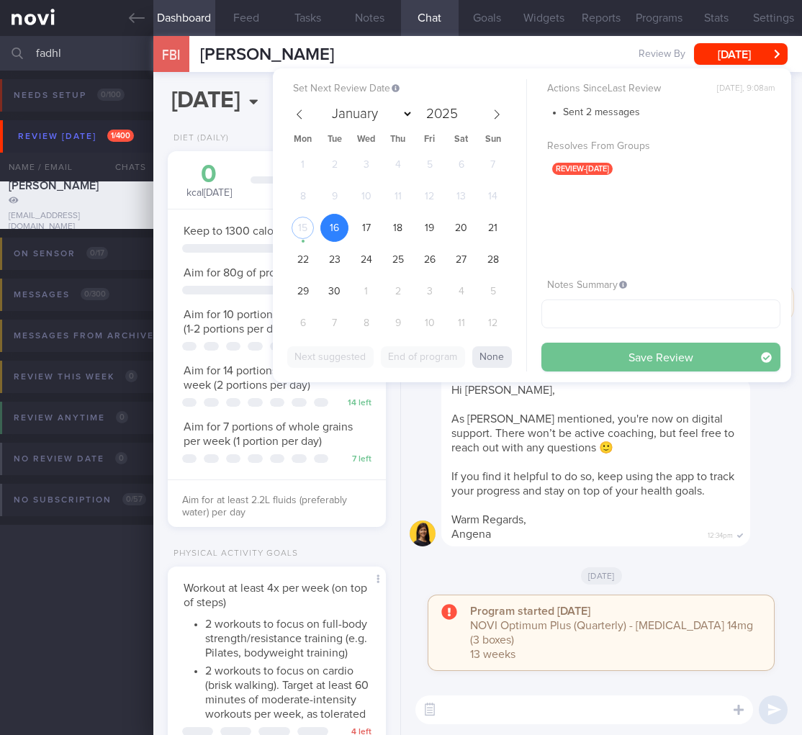
click at [684, 359] on button "Save Review" at bounding box center [660, 357] width 239 height 29
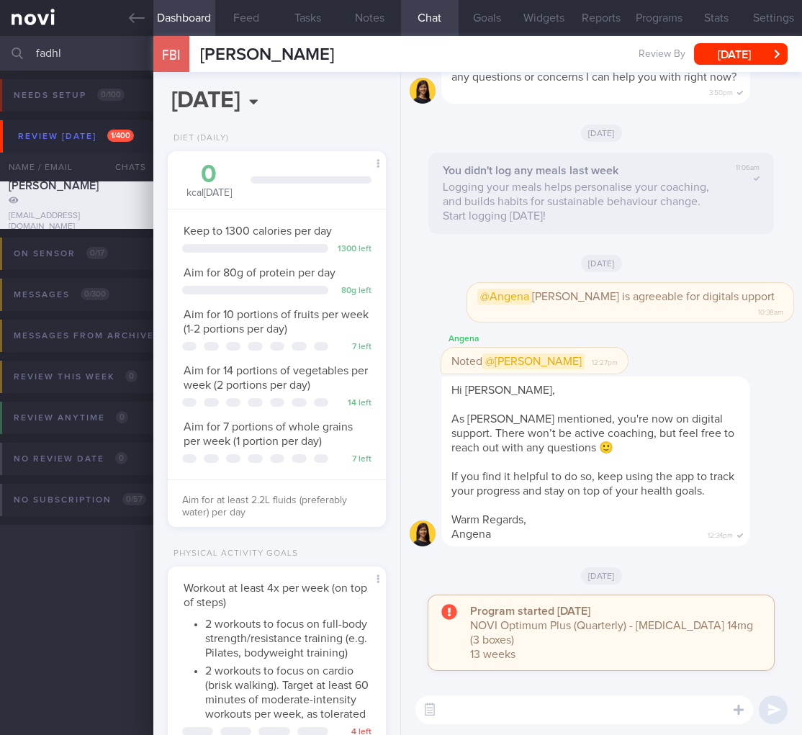
scroll to position [327, 0]
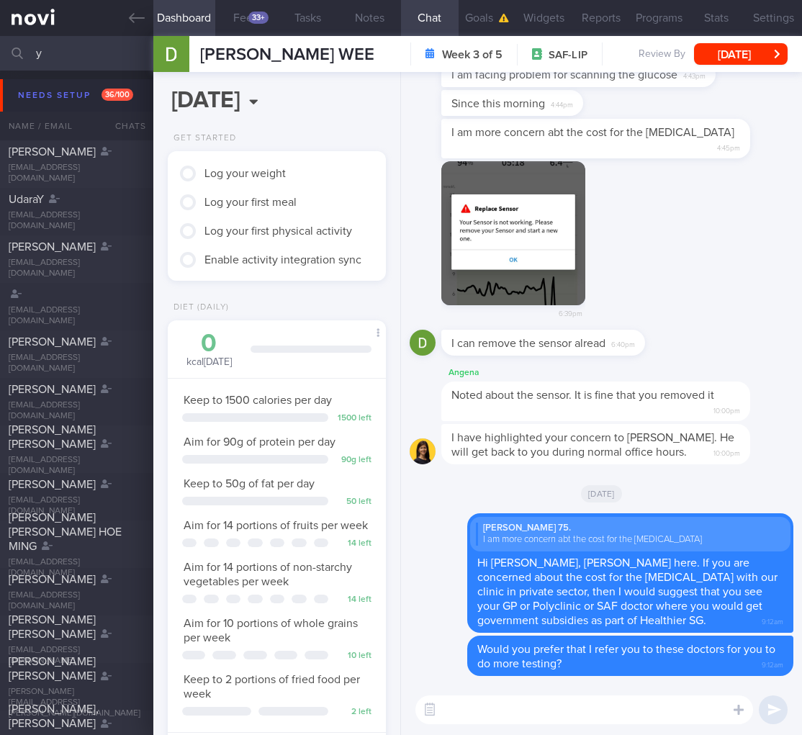
scroll to position [-54, 0]
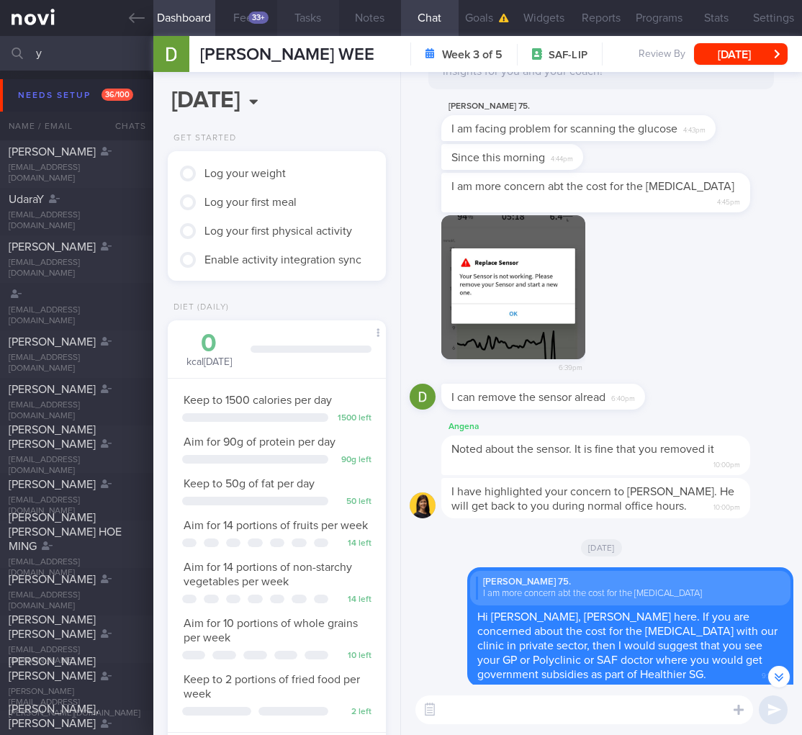
click at [277, 27] on button "Tasks" at bounding box center [308, 18] width 62 height 36
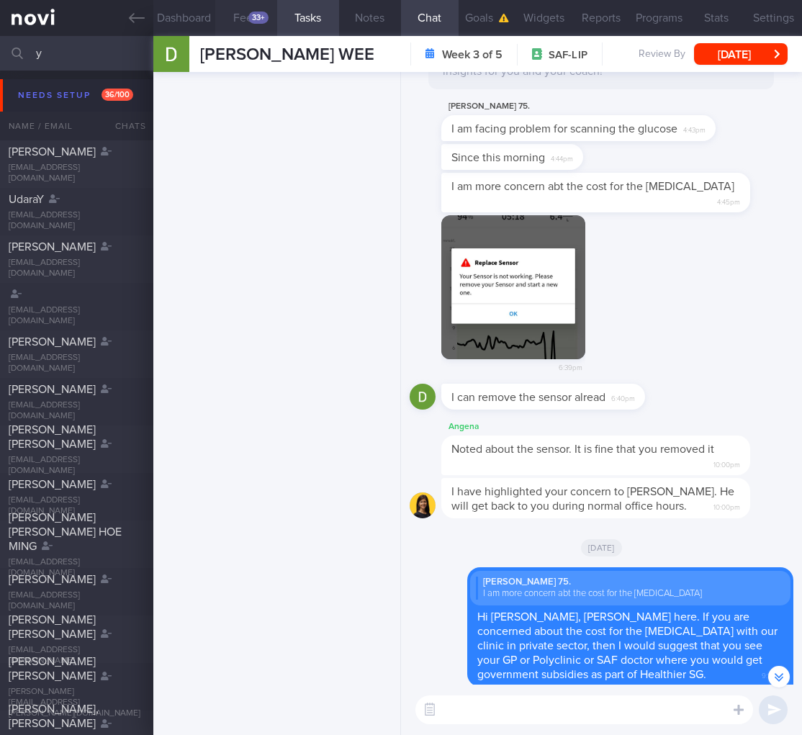
click at [266, 23] on button "Feed 33+" at bounding box center [246, 18] width 62 height 36
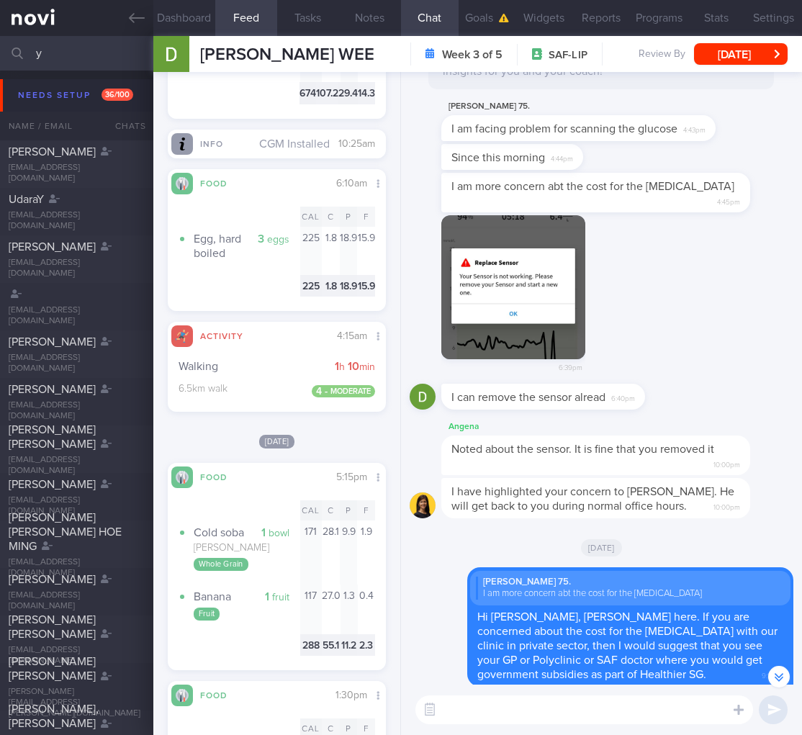
scroll to position [2709, 0]
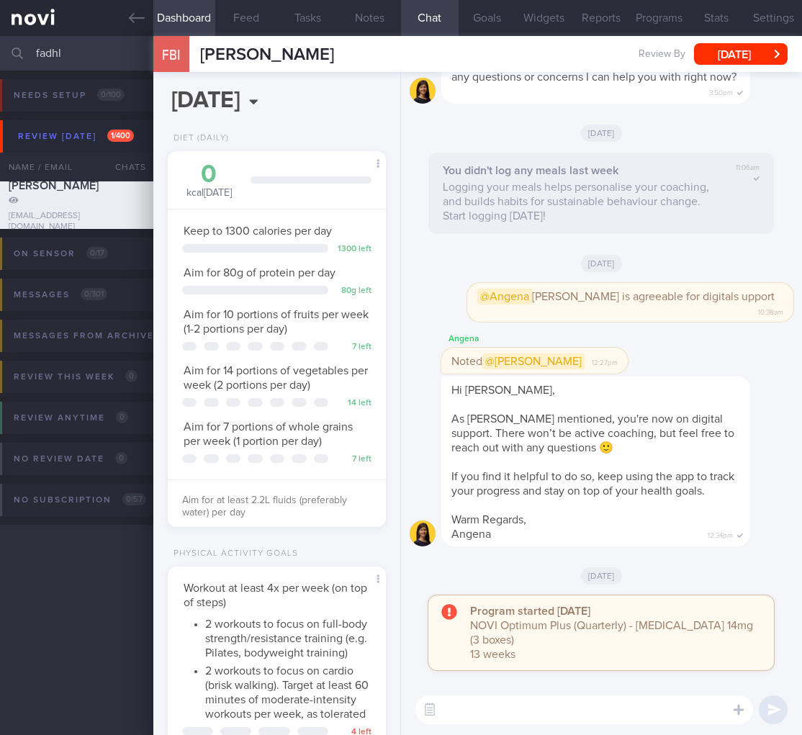
select select "8"
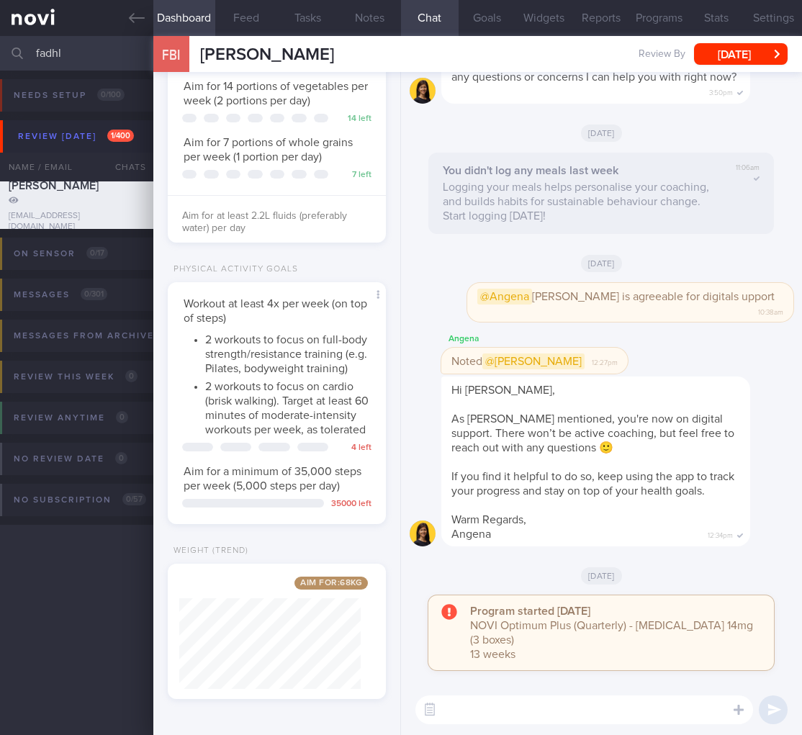
drag, startPoint x: 95, startPoint y: 53, endPoint x: -85, endPoint y: 42, distance: 180.3
click at [0, 42] on html "You are offline! Some functionality will be unavailable Patients New Users Coac…" at bounding box center [401, 367] width 802 height 735
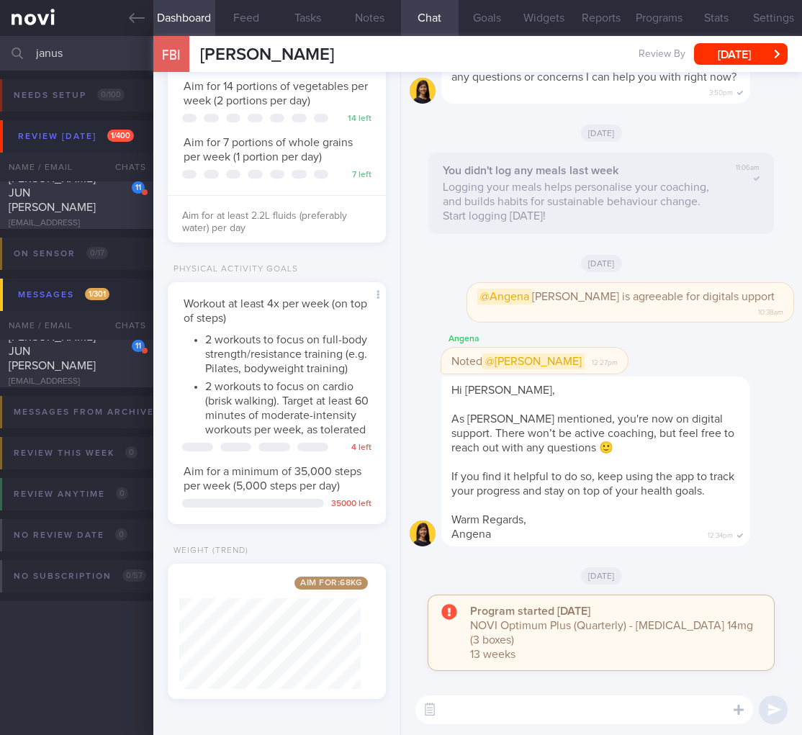
click at [86, 209] on div "LIM WEI JUN JANUS" at bounding box center [75, 192] width 132 height 43
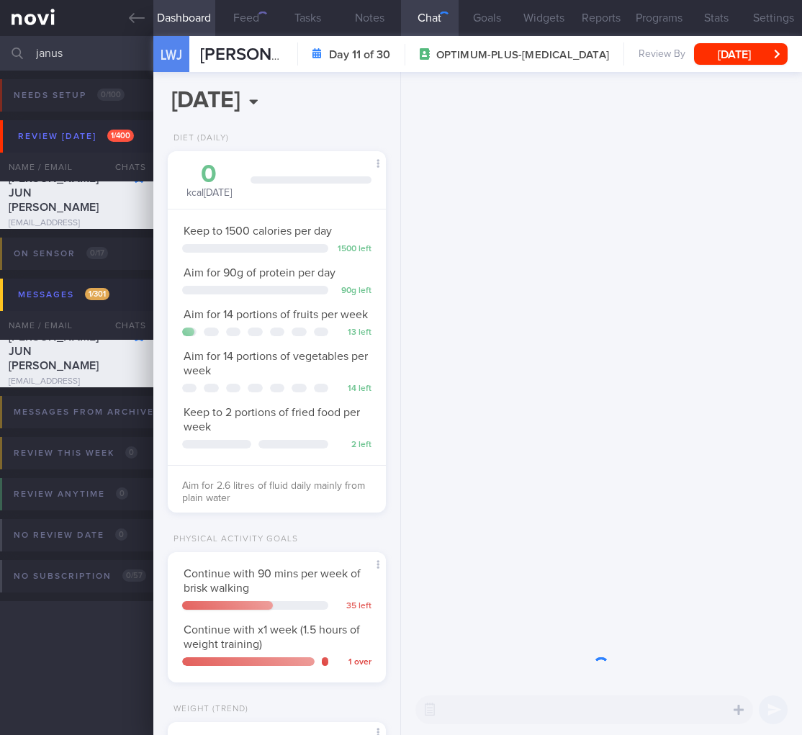
scroll to position [112, 181]
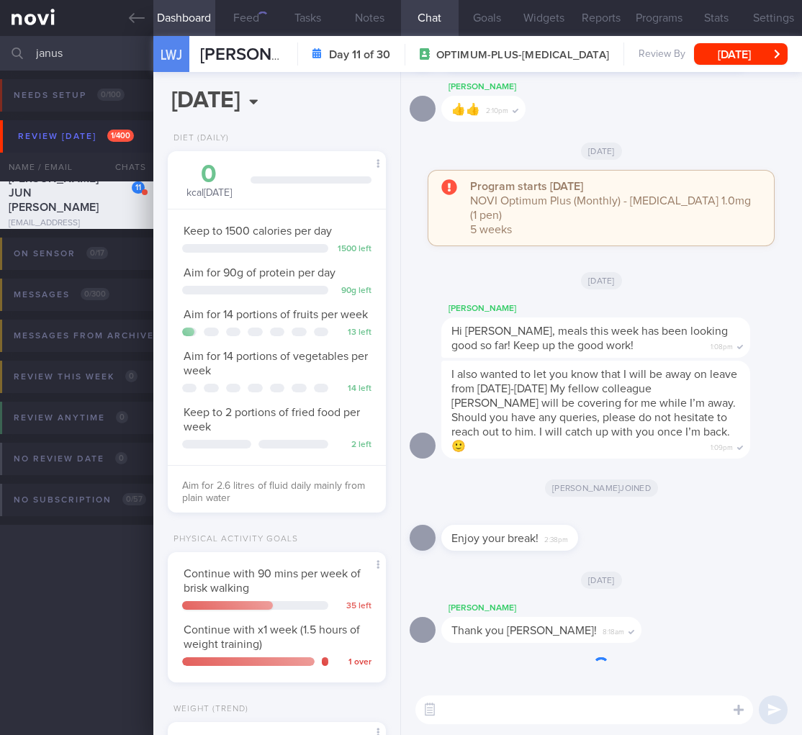
click at [757, 42] on div "LWJ LIM WEI JUN JANUS LIM WEI JUN JANUS januslim@yahoo.com Day 11 of 30 OPTIMUM…" at bounding box center [477, 54] width 648 height 36
click at [747, 51] on button "Sat, 6 Sep" at bounding box center [741, 54] width 94 height 22
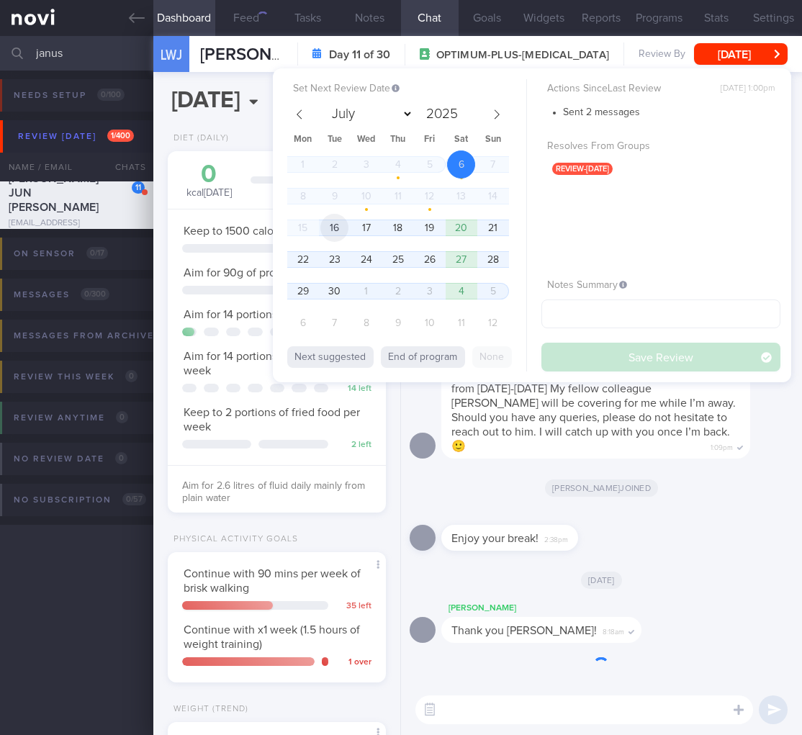
click at [334, 230] on span "16" at bounding box center [334, 228] width 28 height 28
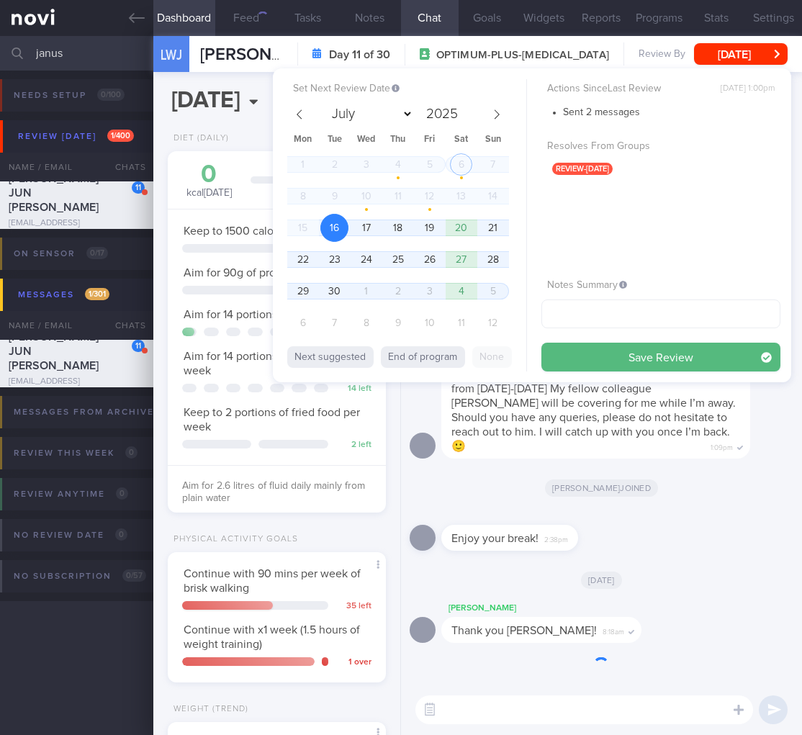
click at [696, 358] on button "Save Review" at bounding box center [660, 357] width 239 height 29
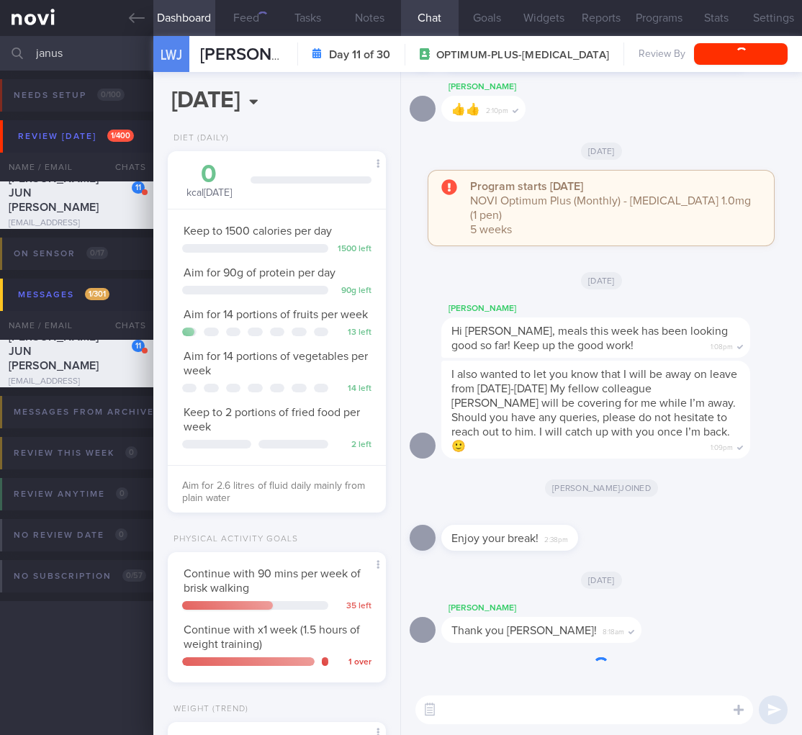
click at [675, 444] on div "I also wanted to let you know that I will be away on leave from 12th Sept-22nd …" at bounding box center [595, 410] width 309 height 98
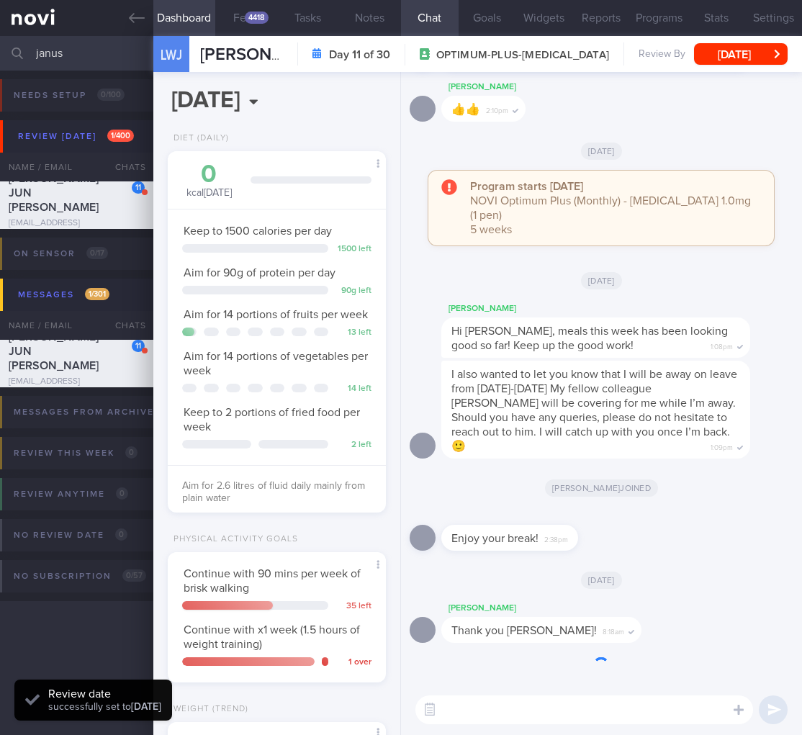
scroll to position [172, 0]
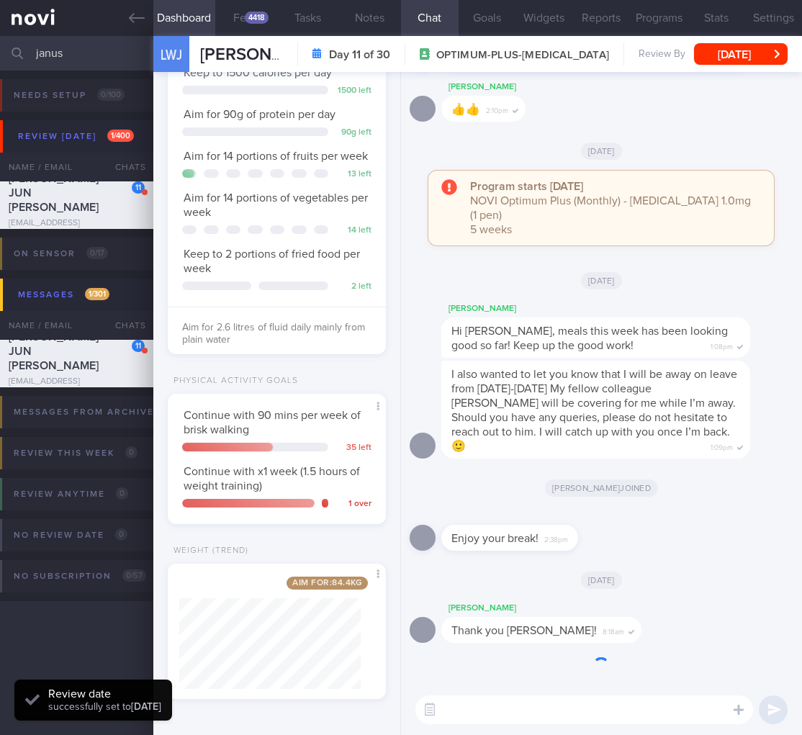
click at [366, 640] on div "Aim for: 84.4 kg Share" at bounding box center [277, 631] width 218 height 135
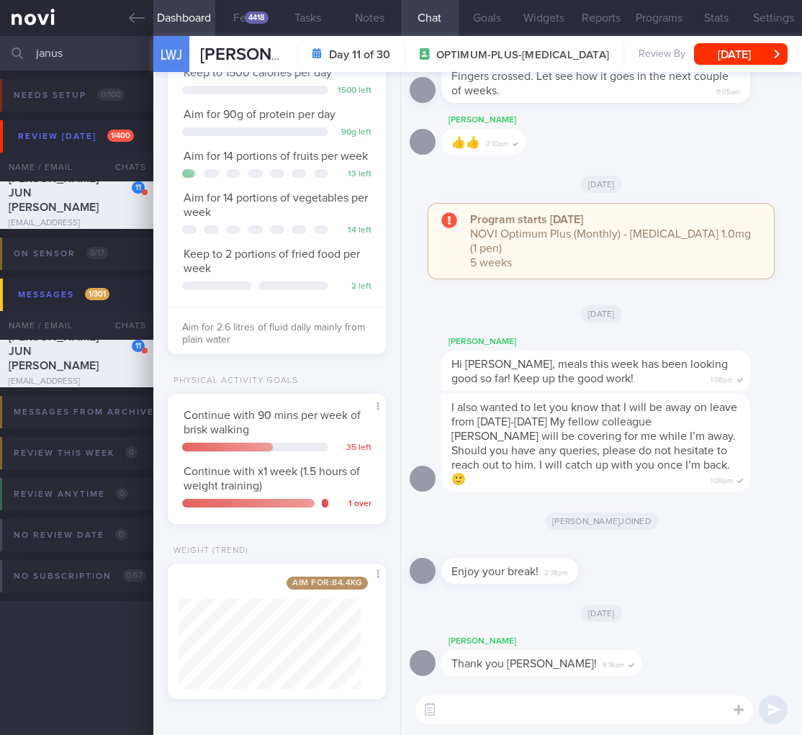
drag, startPoint x: 80, startPoint y: 55, endPoint x: -148, endPoint y: 50, distance: 228.2
click at [0, 50] on html "You are offline! Some functionality will be unavailable Patients New Users Coac…" at bounding box center [401, 367] width 802 height 735
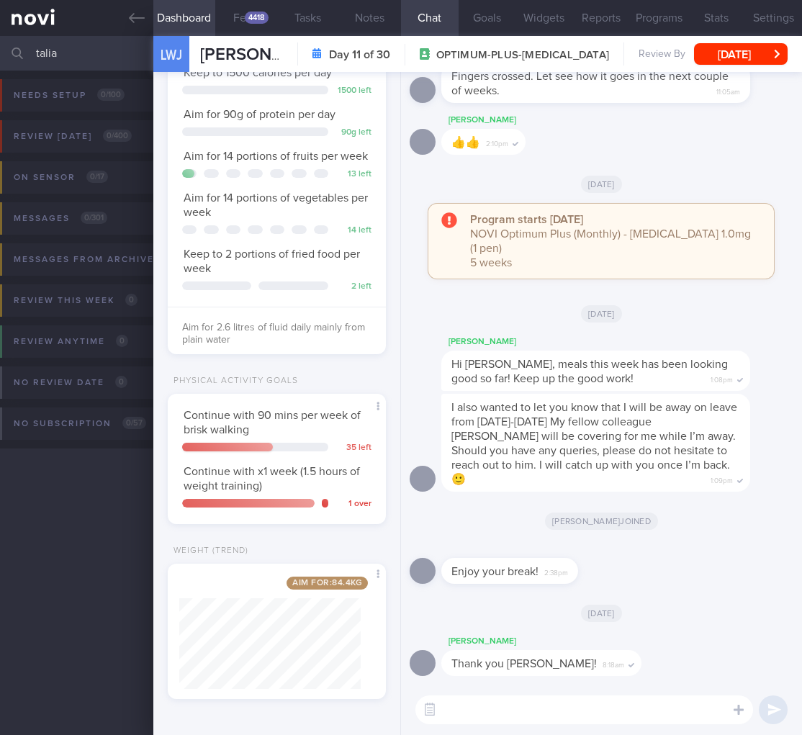
type input "talia"
click at [685, 388] on div "Hi Janus, meals this week has been looking good so far! Keep up the good work! …" at bounding box center [595, 371] width 309 height 40
click at [623, 485] on div "I also wanted to let you know that I will be away on leave from 12th Sept-22nd …" at bounding box center [595, 443] width 309 height 98
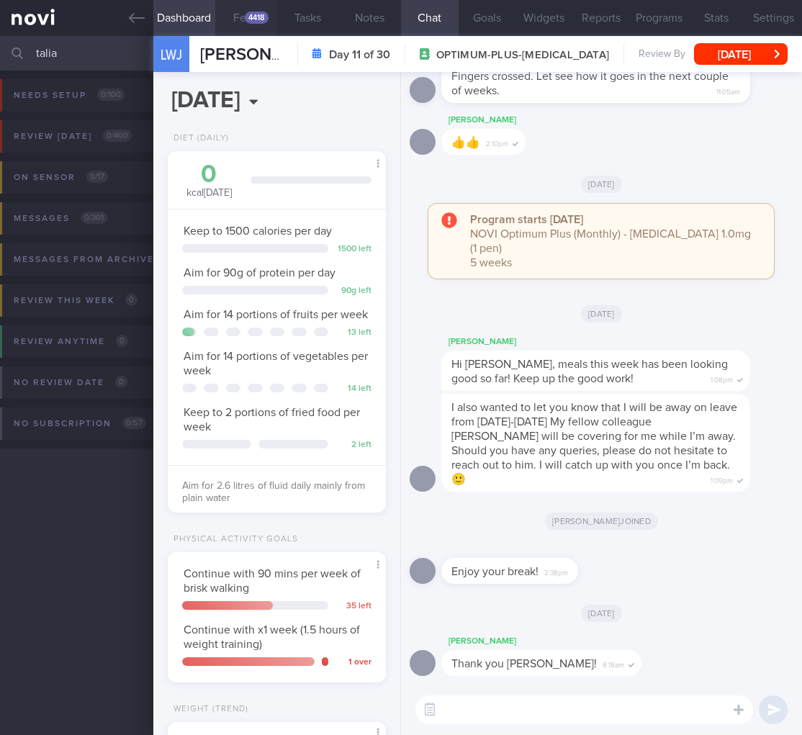
click at [248, 23] on div "4418" at bounding box center [257, 18] width 24 height 12
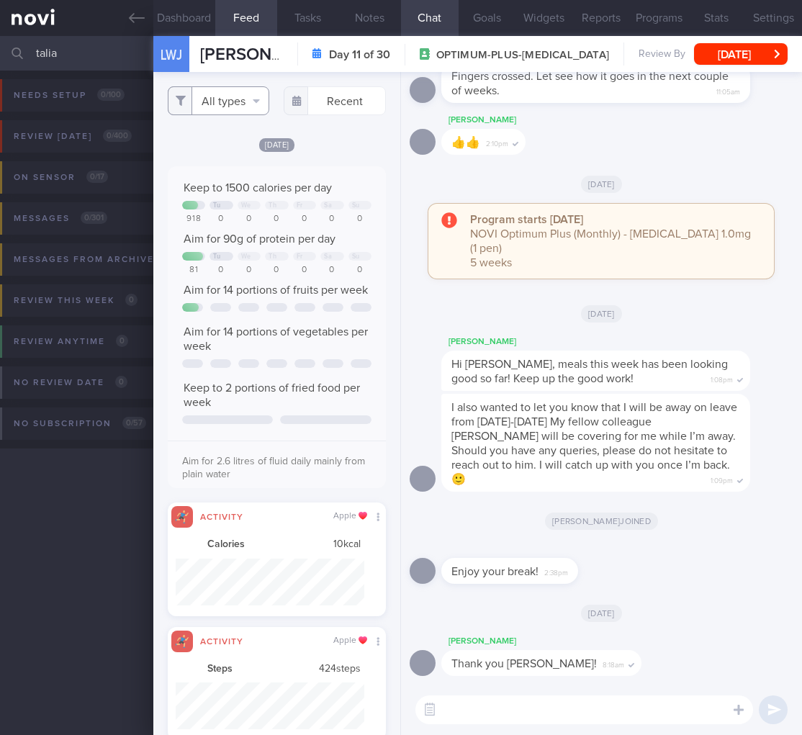
click at [230, 108] on button "All types" at bounding box center [219, 100] width 102 height 29
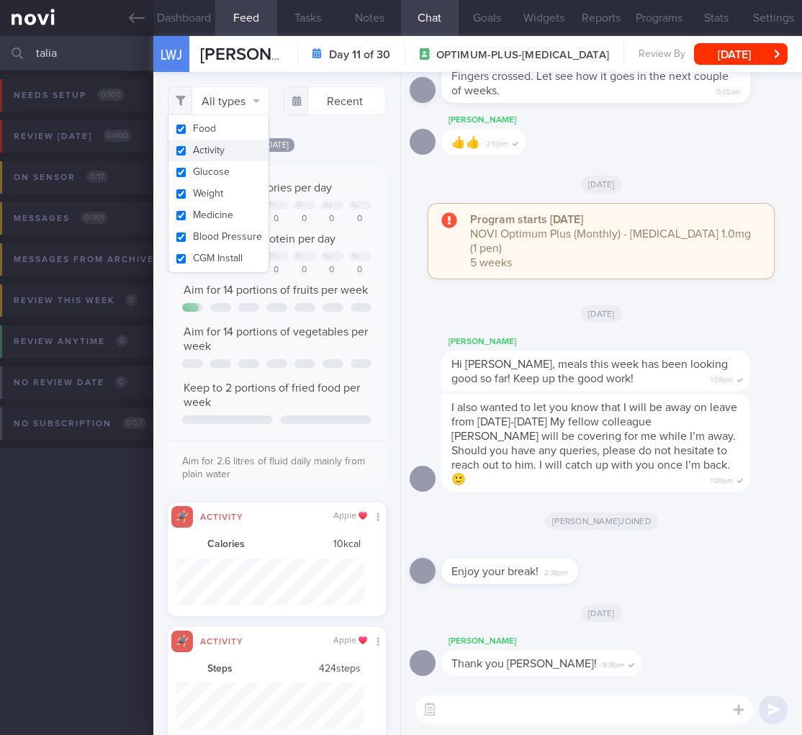
click at [225, 154] on button "Activity" at bounding box center [218, 151] width 101 height 22
checkbox input "false"
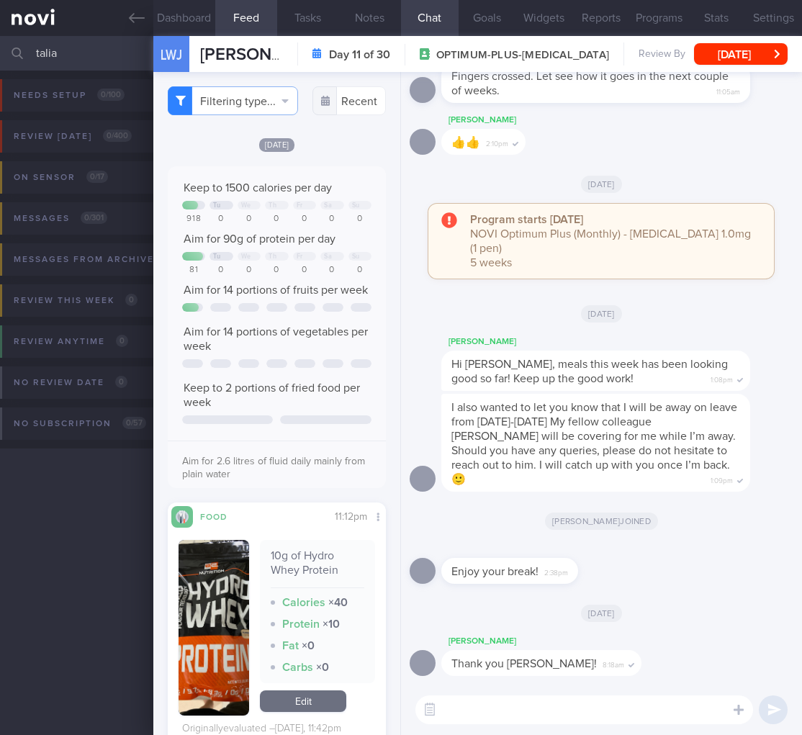
click at [336, 353] on div "Aim for 14 portions of vegetables per week" at bounding box center [276, 339] width 189 height 29
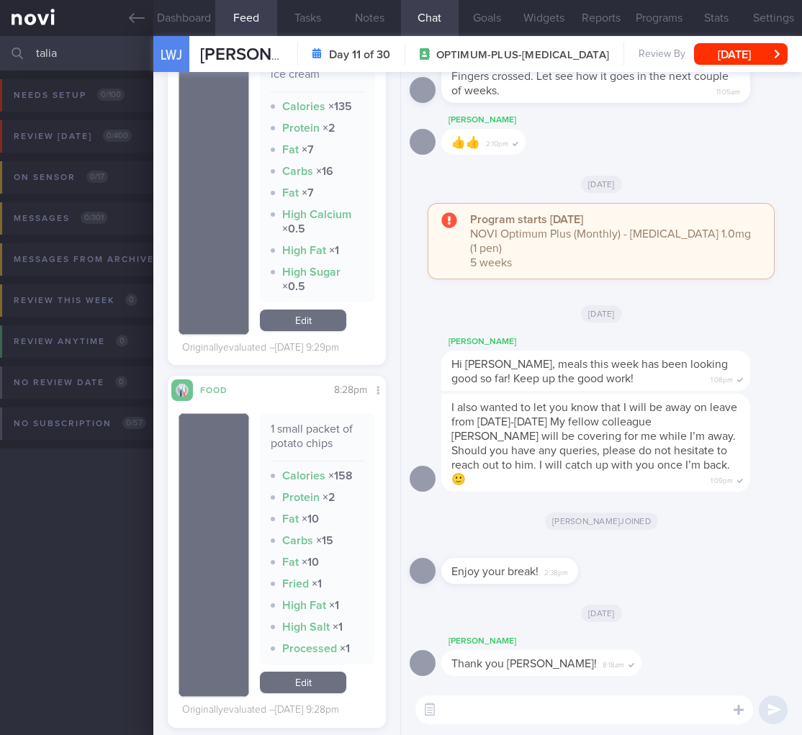
scroll to position [5011, 0]
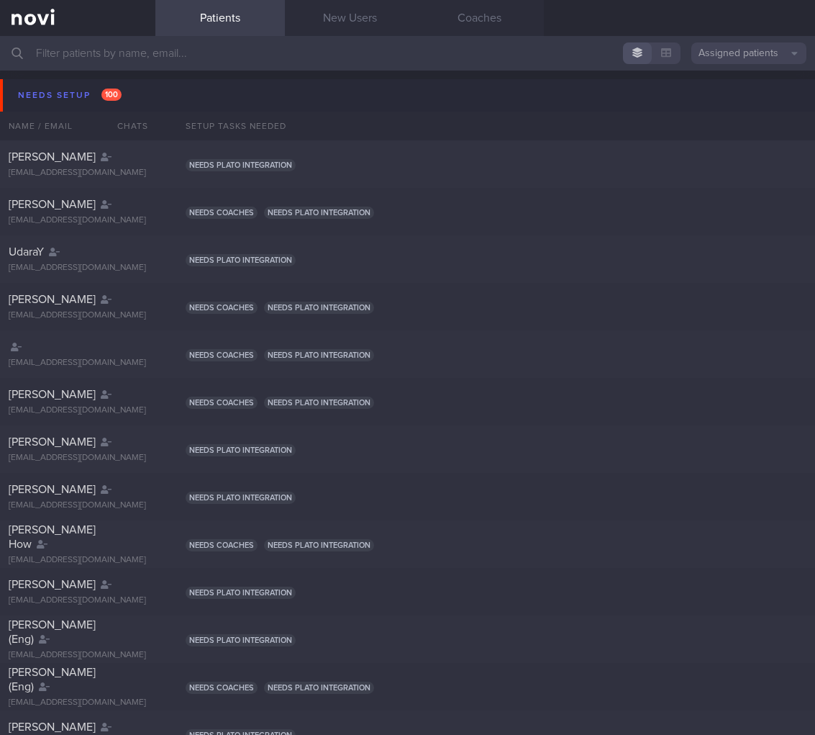
click at [398, 60] on input "text" at bounding box center [407, 53] width 815 height 35
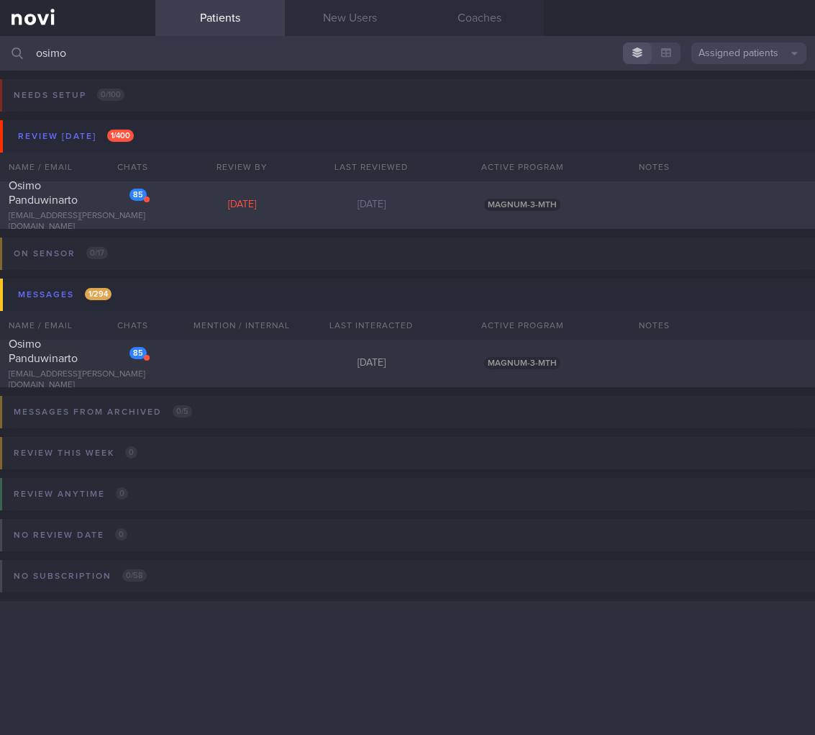
type input "osimo"
click at [178, 217] on div "85 Osimo Panduwinarto giorgius.oshimo@gmail.com Wed, 27 Aug Yesterday MAGNUM-3-…" at bounding box center [407, 205] width 815 height 48
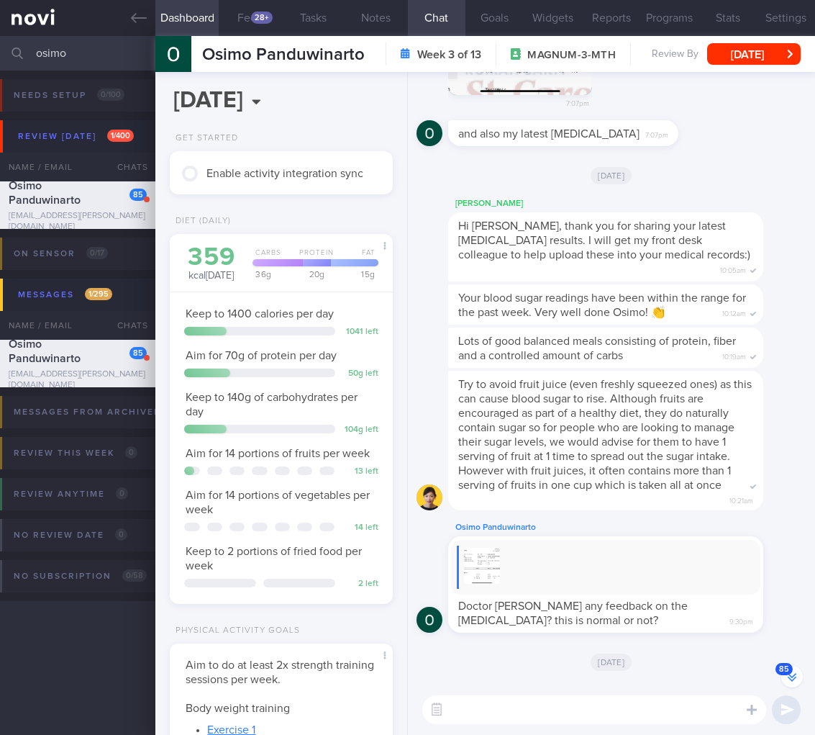
scroll to position [-494, 0]
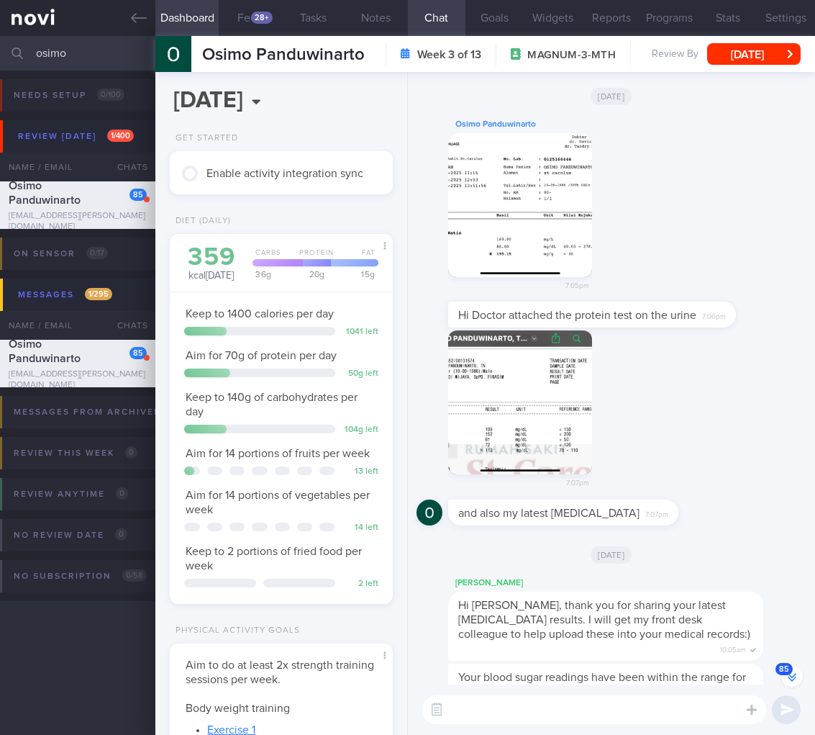
click at [522, 258] on button "button" at bounding box center [520, 205] width 144 height 144
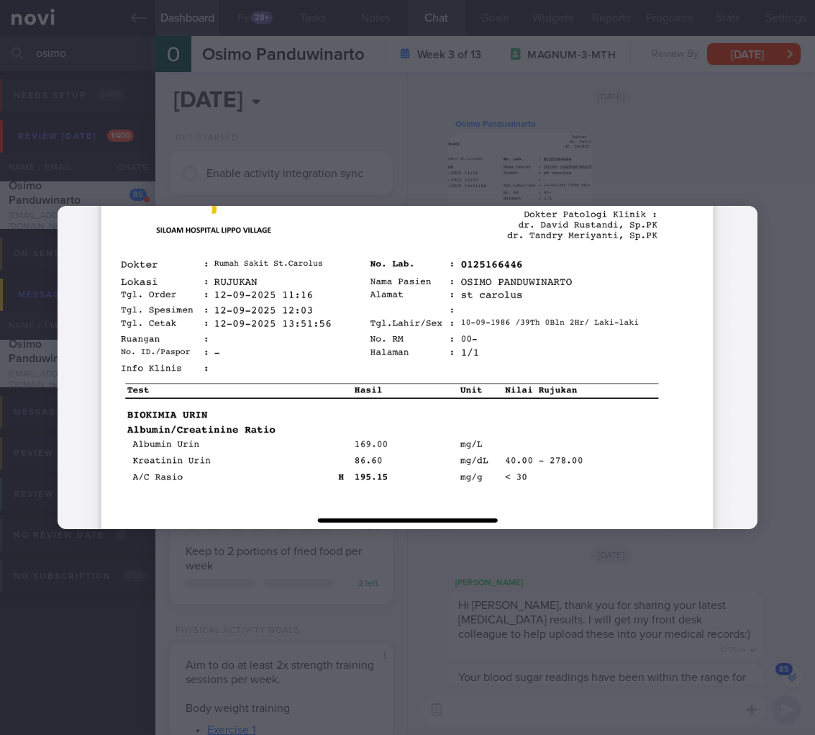
click at [718, 589] on div at bounding box center [407, 367] width 815 height 735
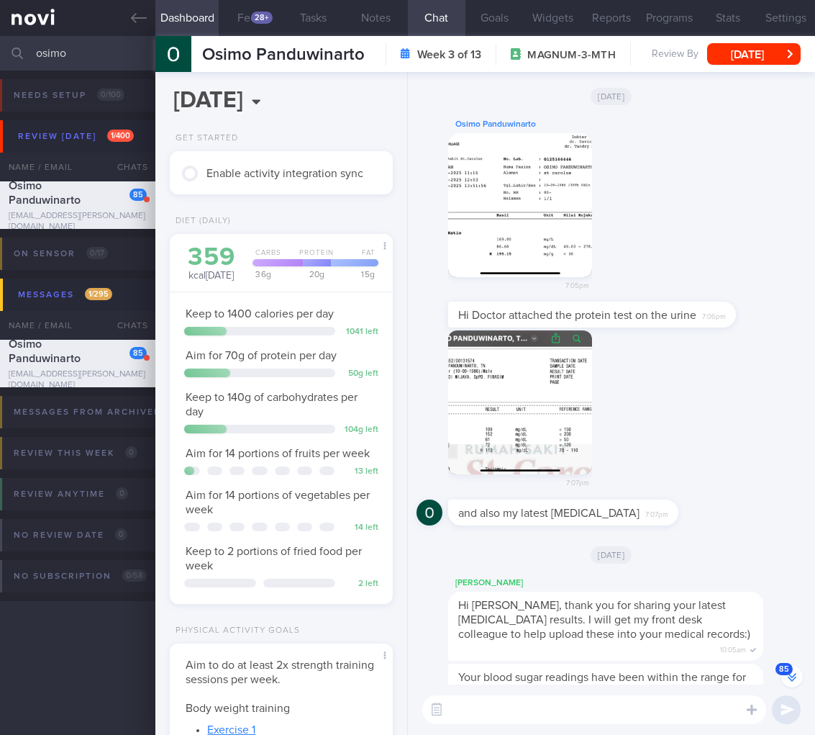
click at [540, 453] on button "button" at bounding box center [520, 402] width 144 height 144
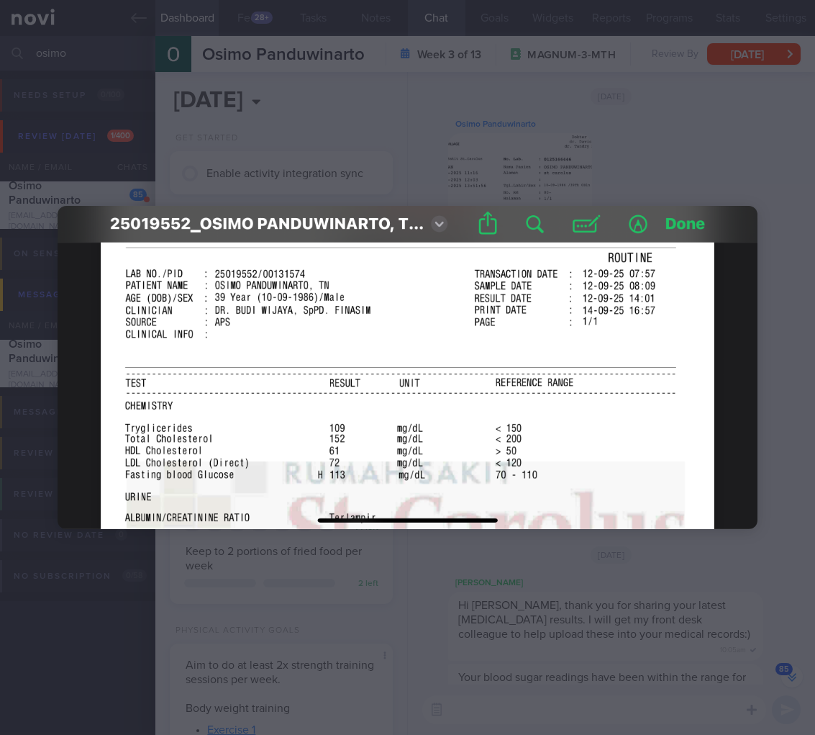
click at [641, 630] on div at bounding box center [407, 367] width 815 height 735
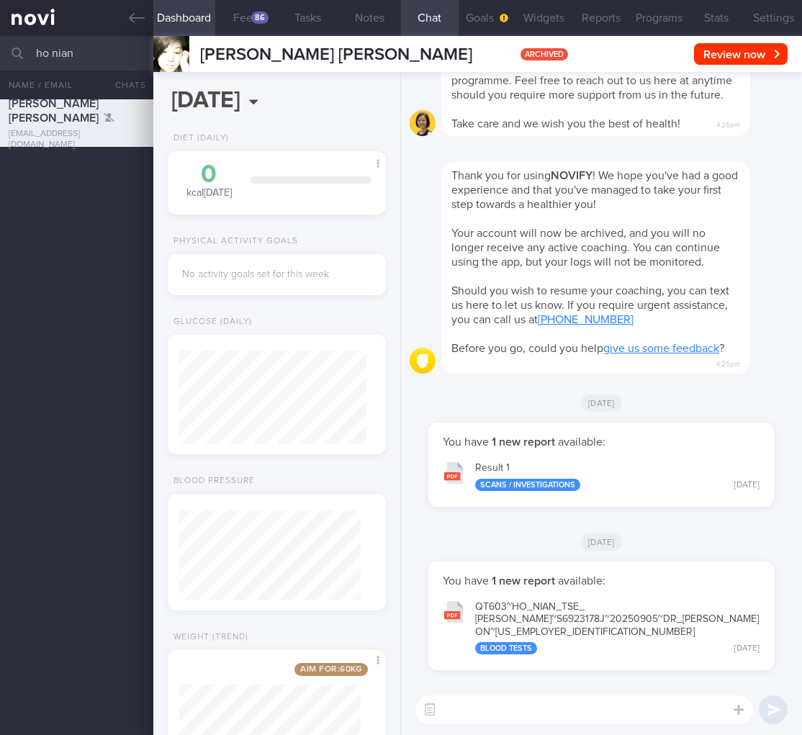
select select "8"
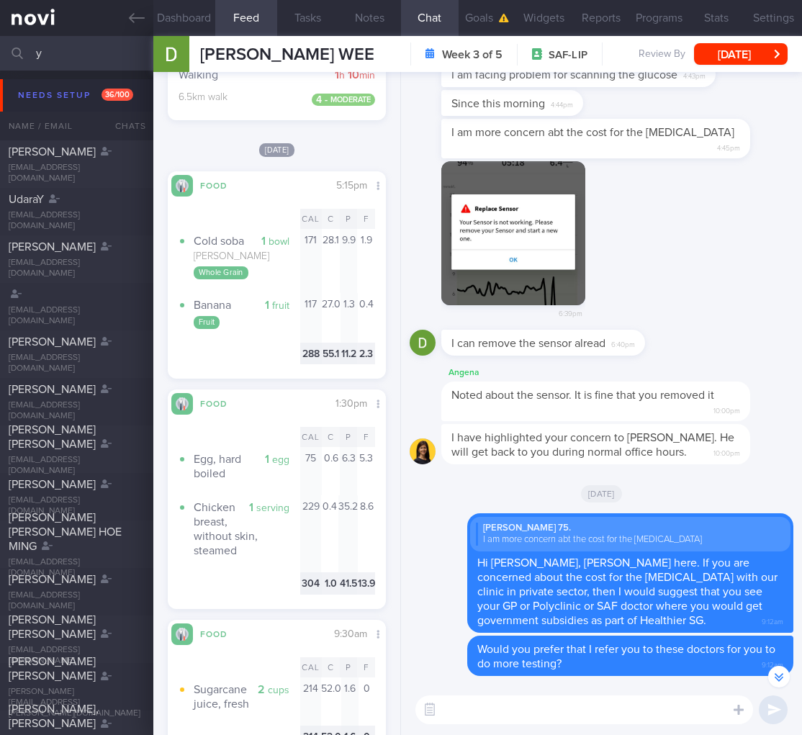
click at [778, 677] on button "button" at bounding box center [779, 677] width 22 height 22
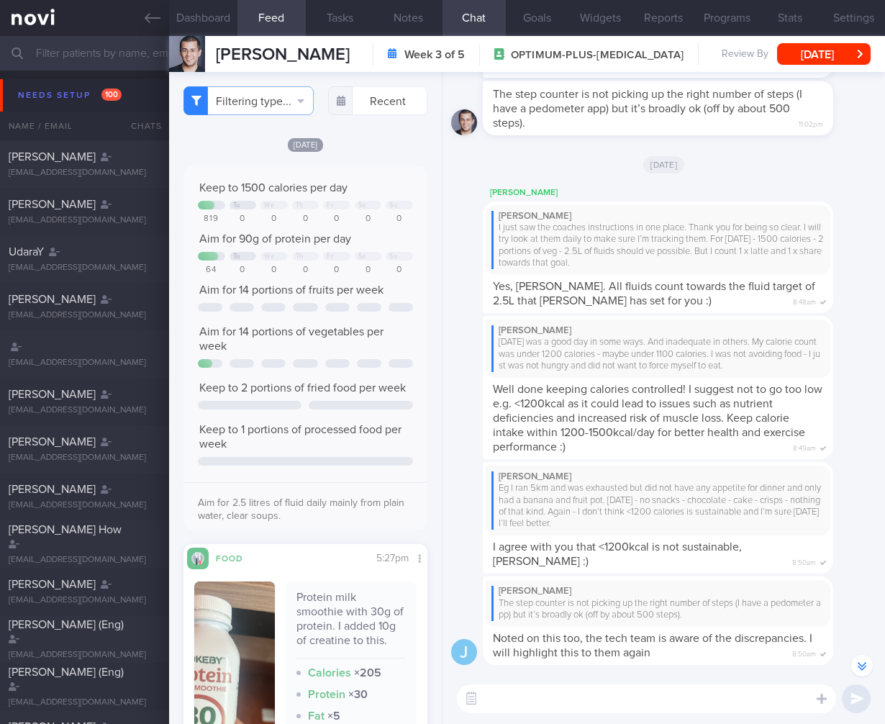
select select "7"
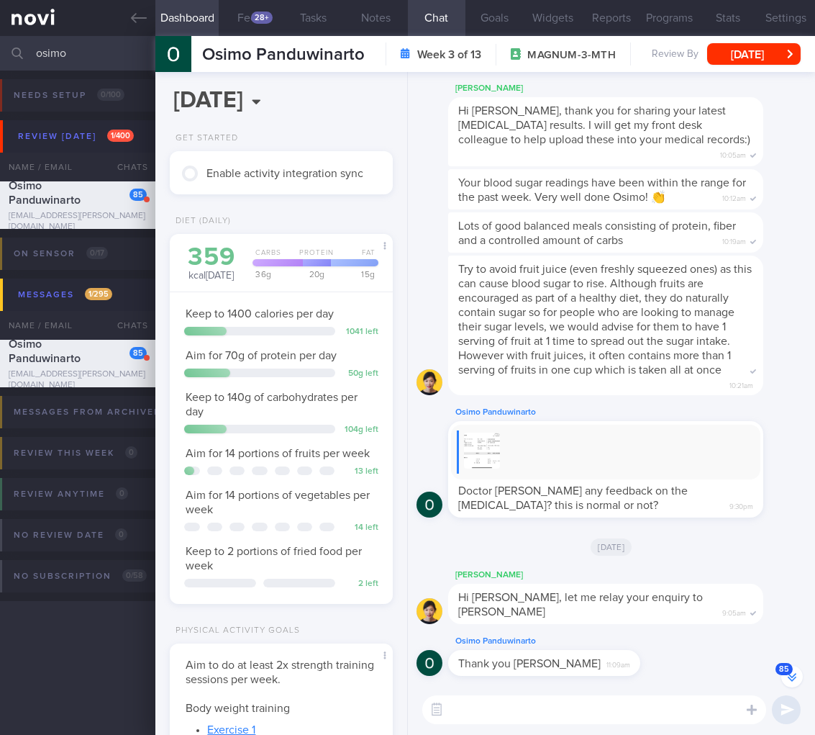
scroll to position [-494, 0]
